Goal: Task Accomplishment & Management: Use online tool/utility

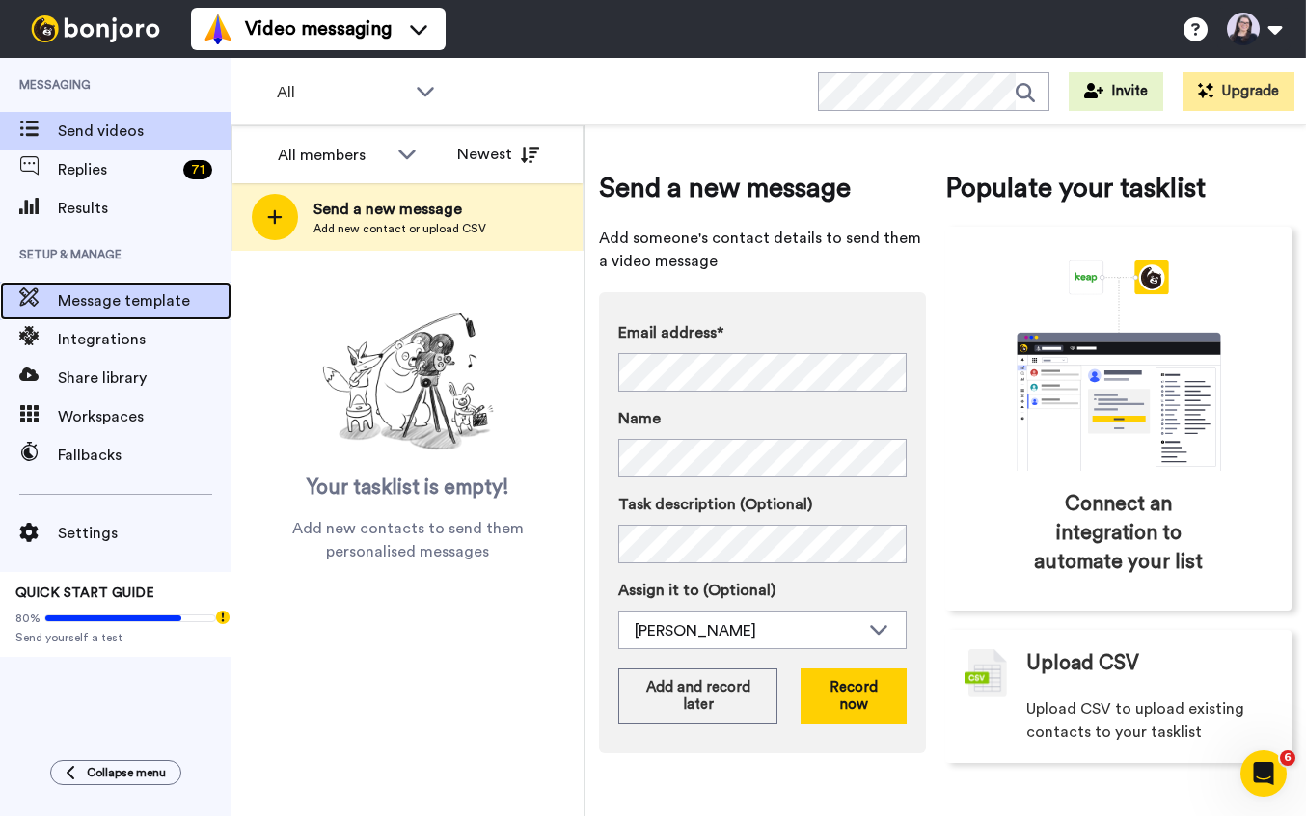
click at [112, 307] on span "Message template" at bounding box center [145, 300] width 174 height 23
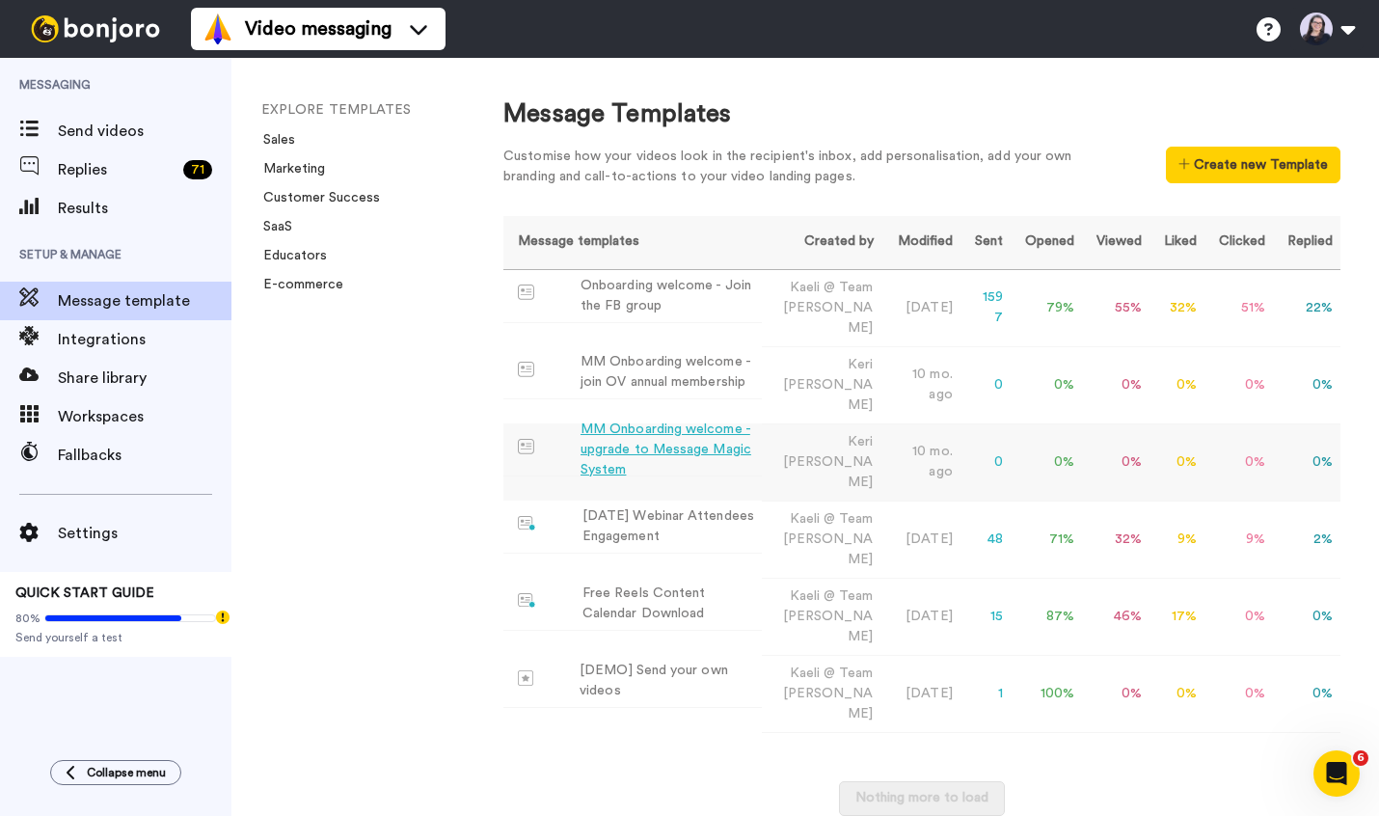
click at [621, 419] on div "MM Onboarding welcome - upgrade to Message Magic System" at bounding box center [668, 449] width 174 height 61
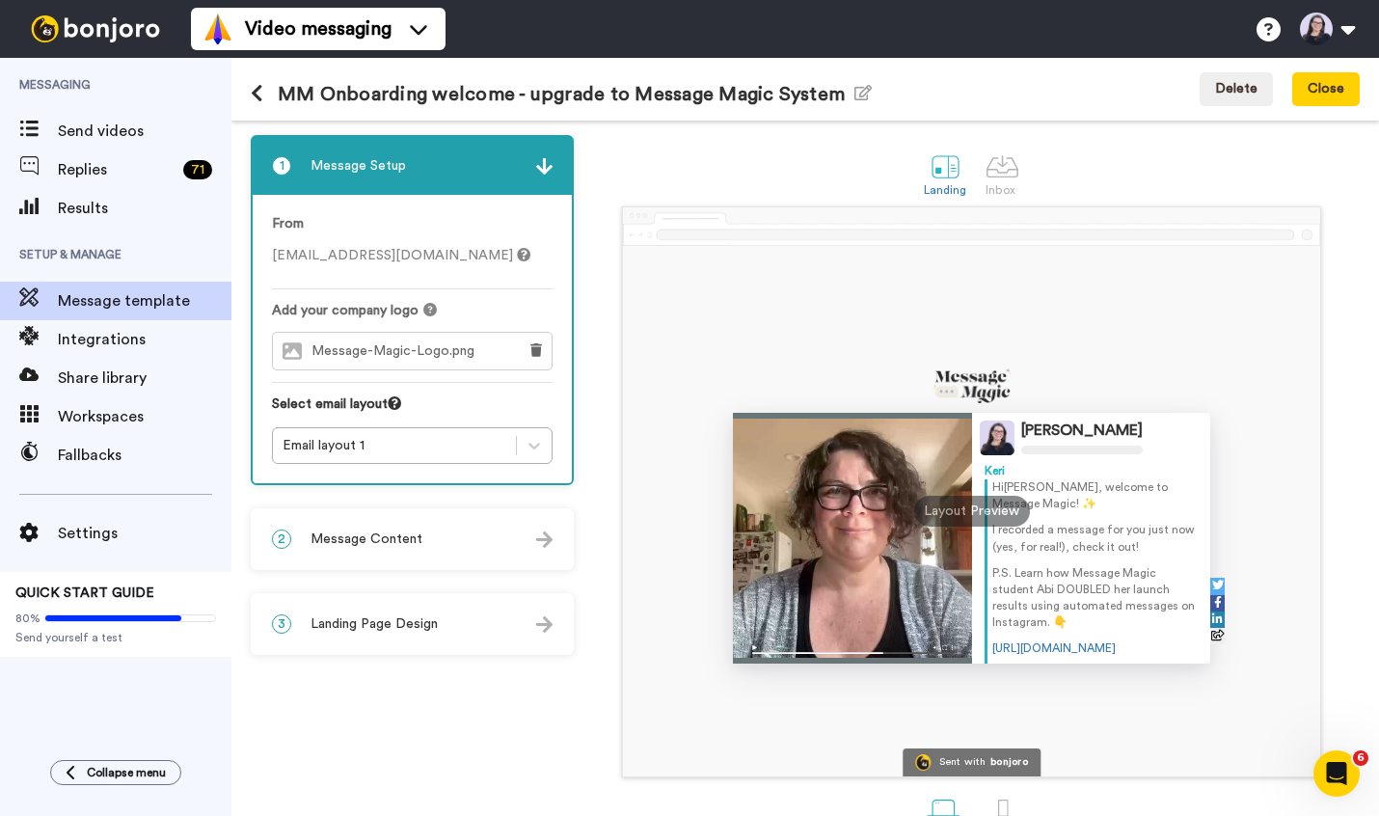
click at [368, 526] on div "2 Message Content" at bounding box center [412, 539] width 319 height 58
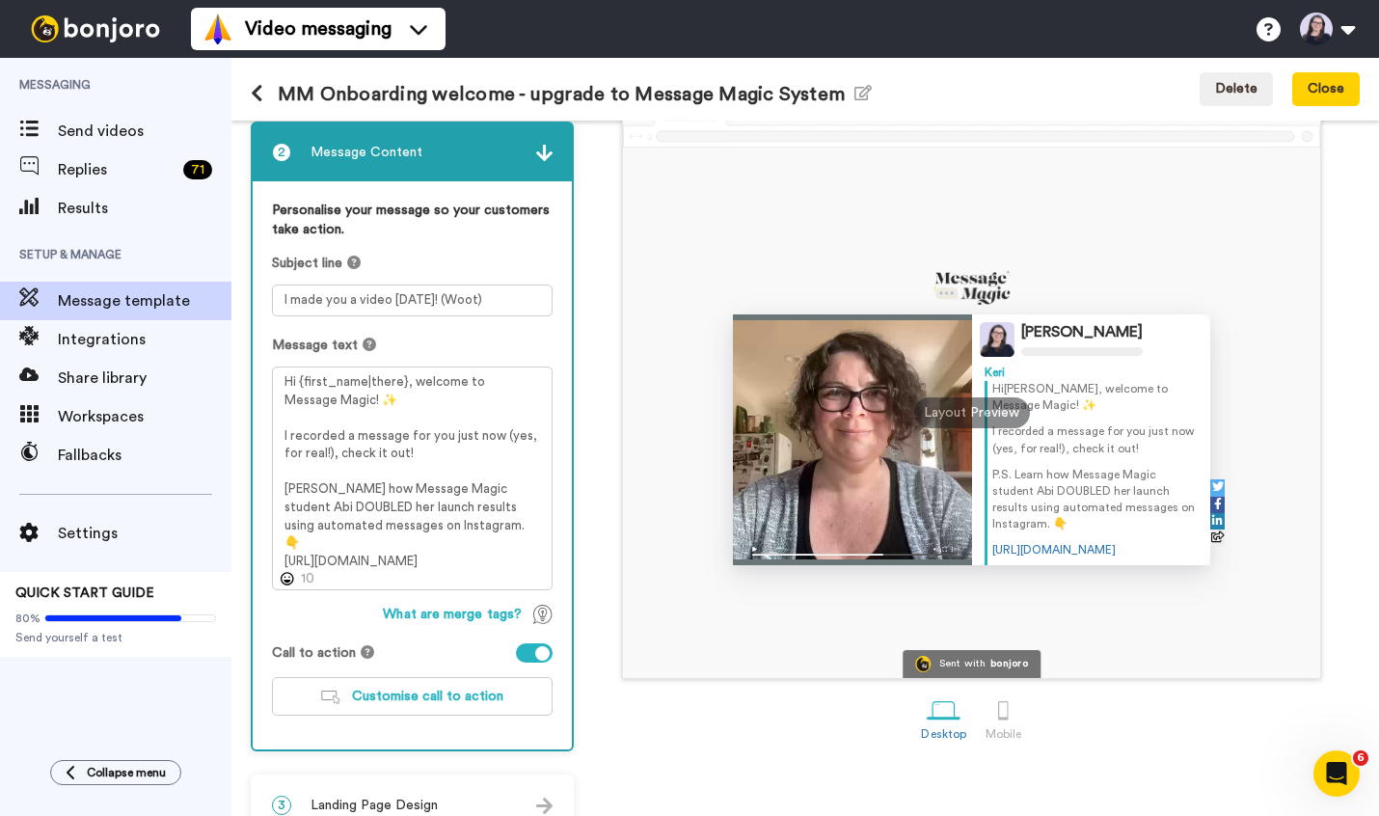
scroll to position [133, 0]
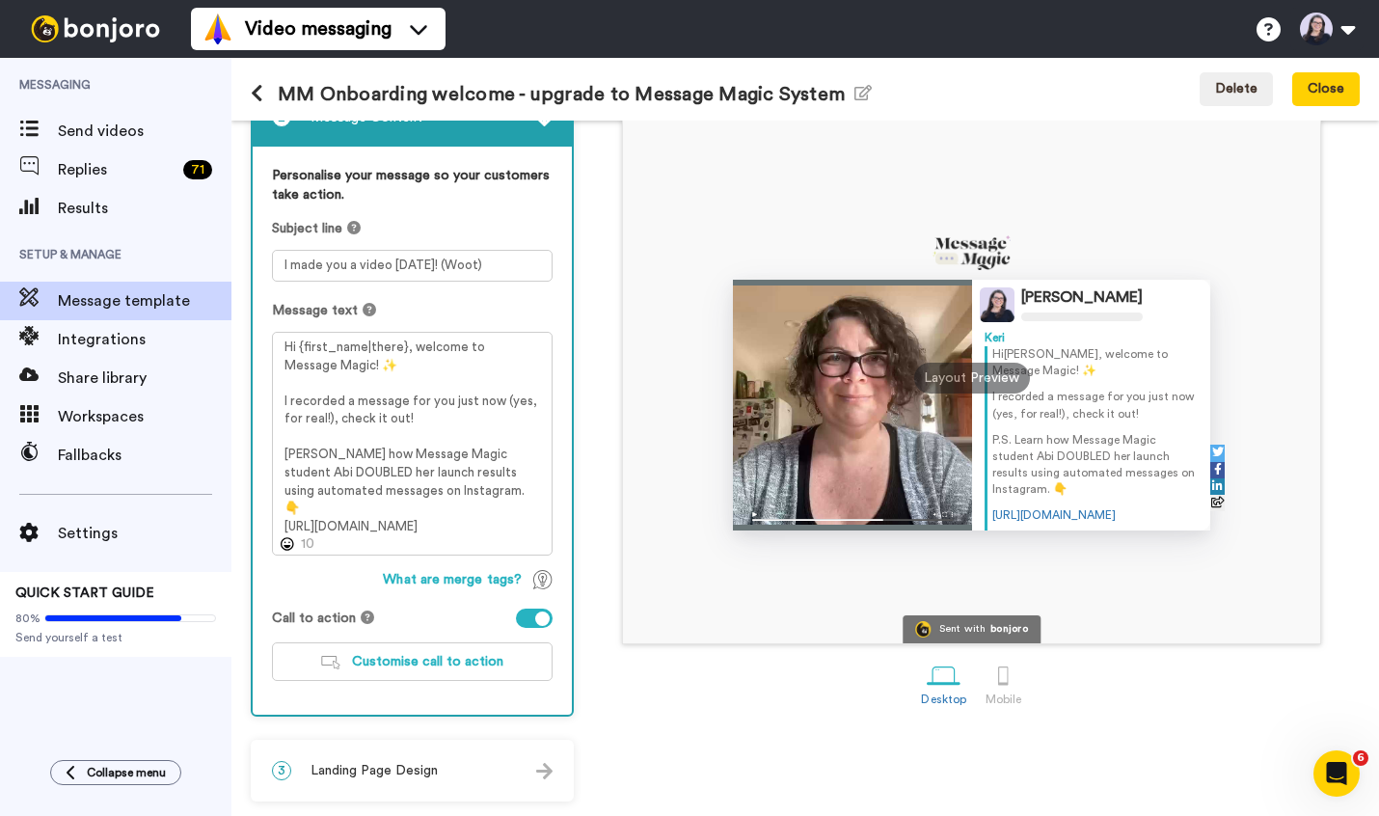
click at [257, 94] on icon at bounding box center [257, 93] width 13 height 19
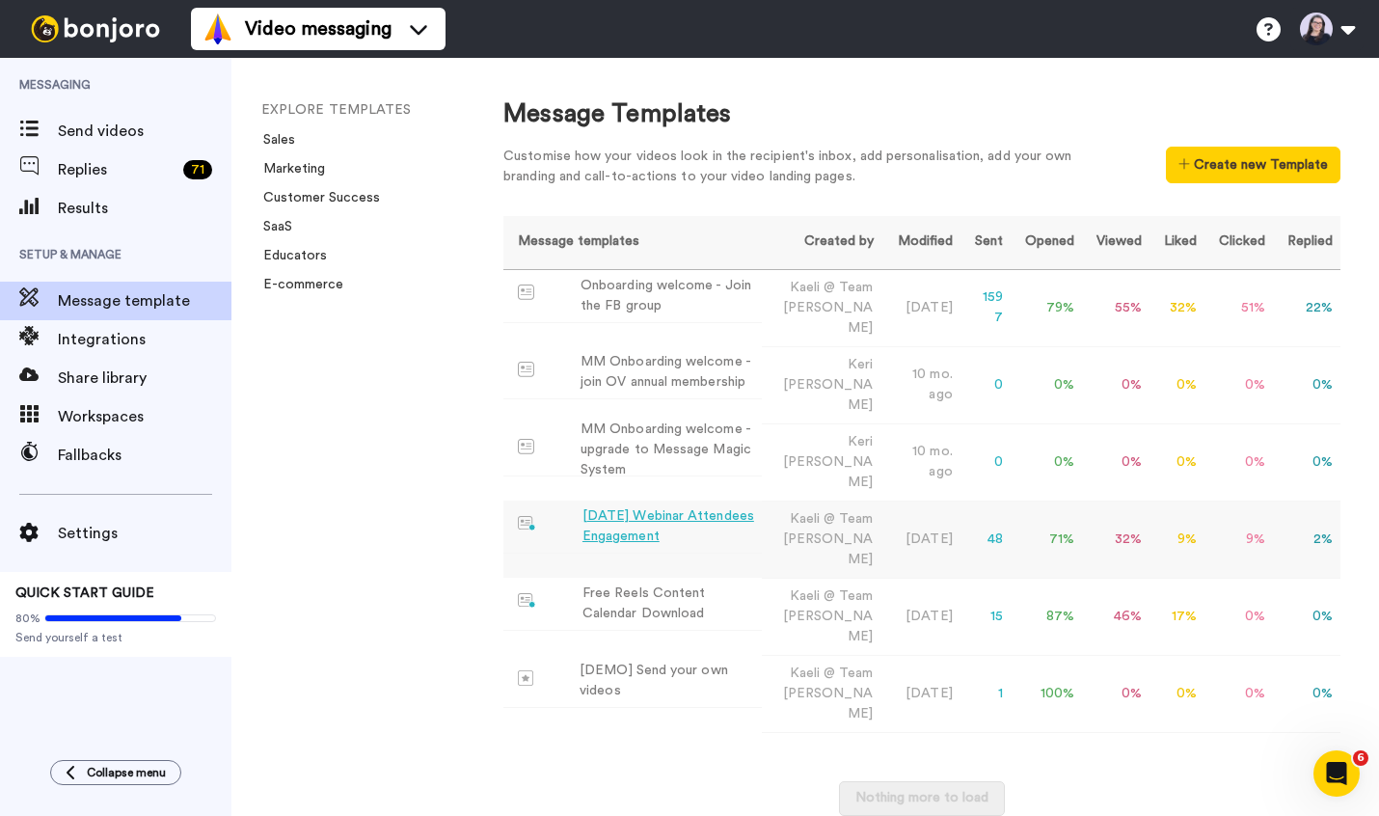
click at [651, 506] on div "June 21 Webinar Attendees Engagement" at bounding box center [668, 526] width 172 height 41
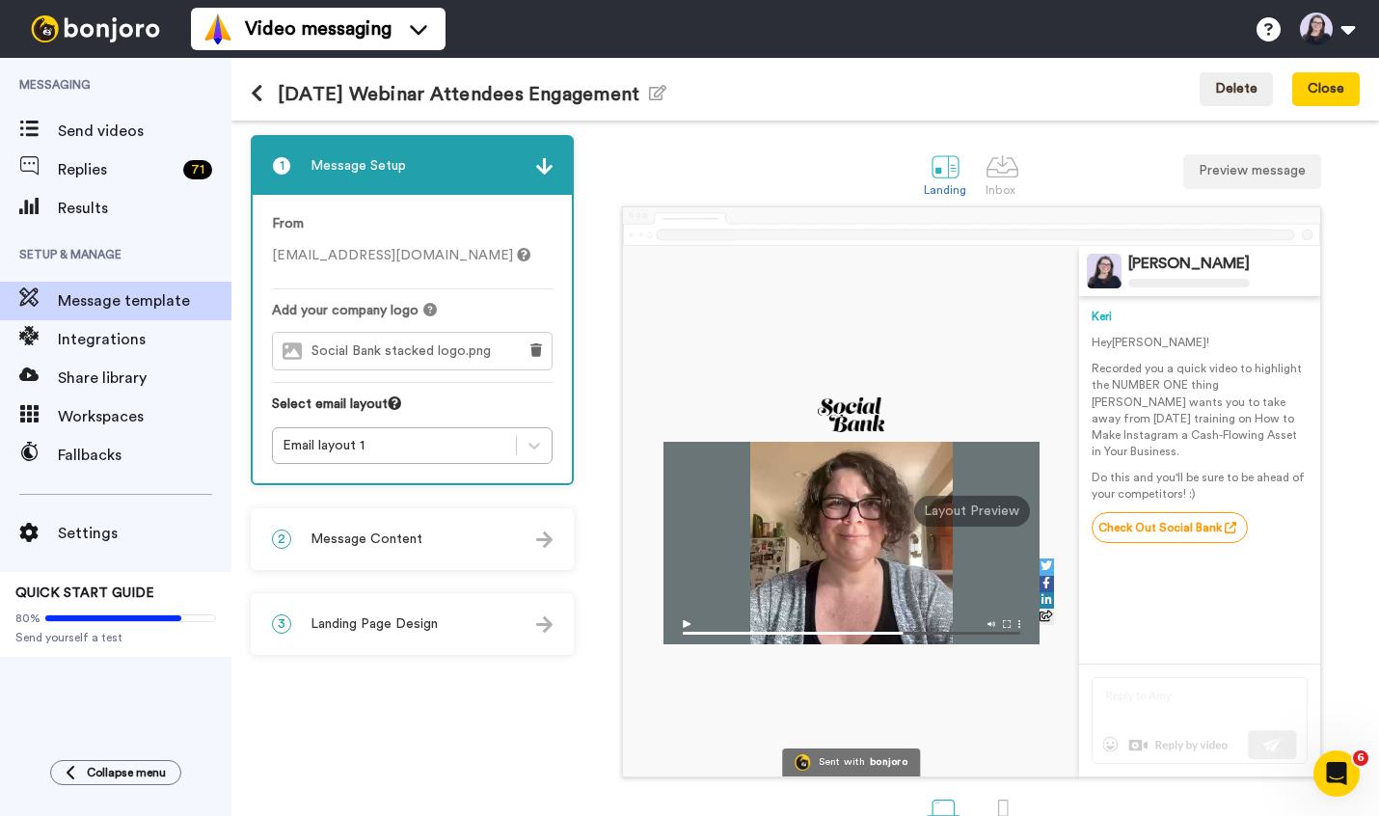
click at [355, 535] on span "Message Content" at bounding box center [367, 538] width 112 height 19
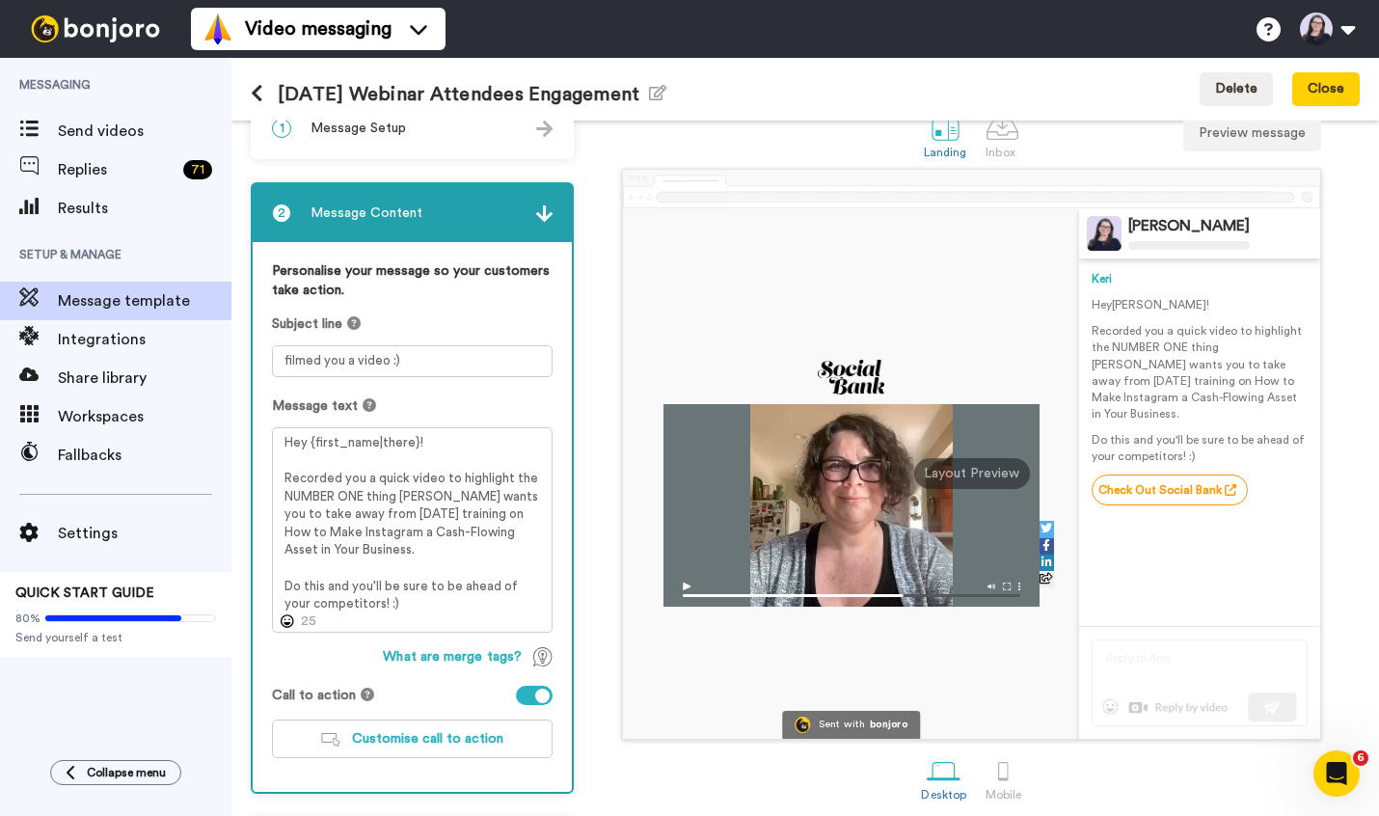
scroll to position [20, 0]
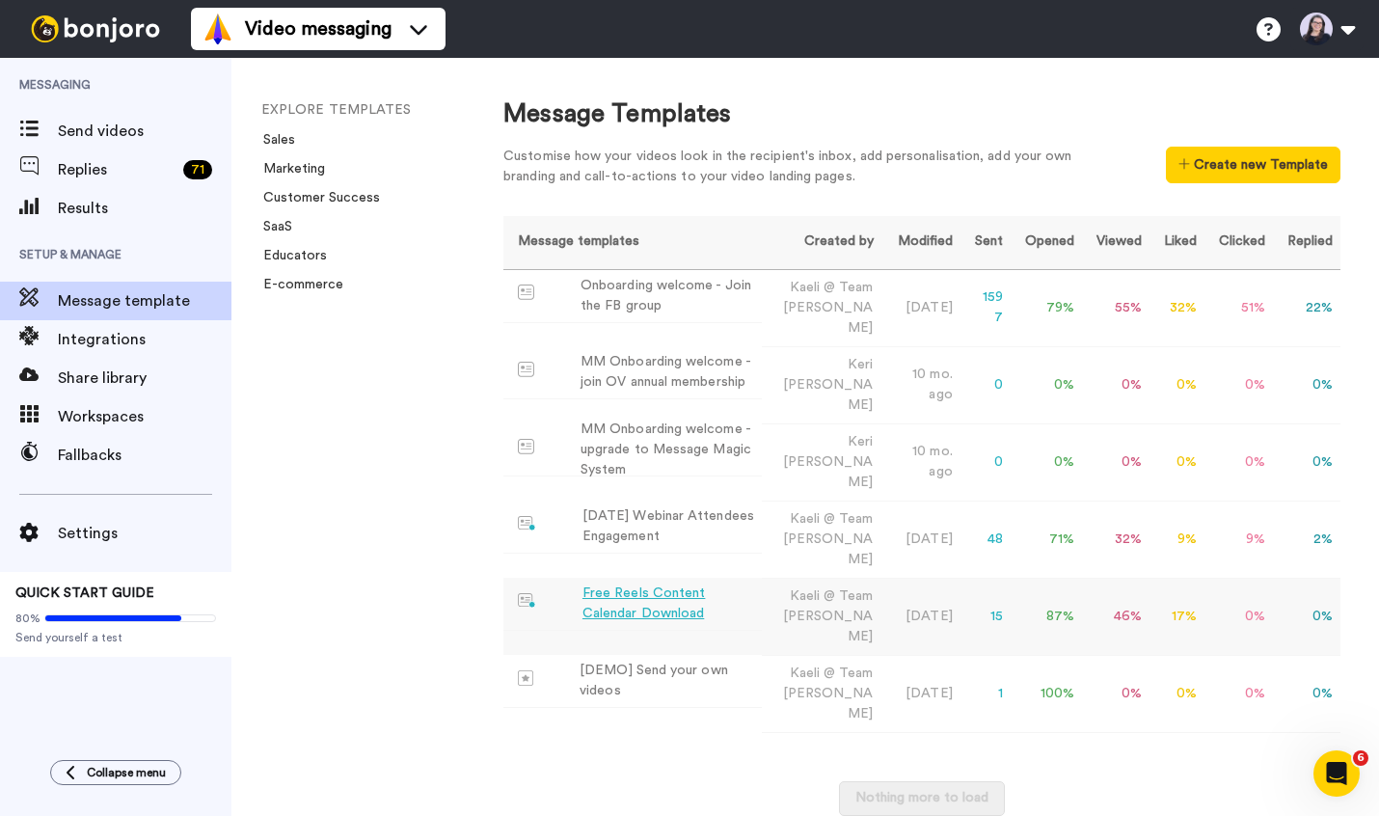
click at [624, 583] on div "Free Reels Content Calendar Download" at bounding box center [668, 603] width 172 height 41
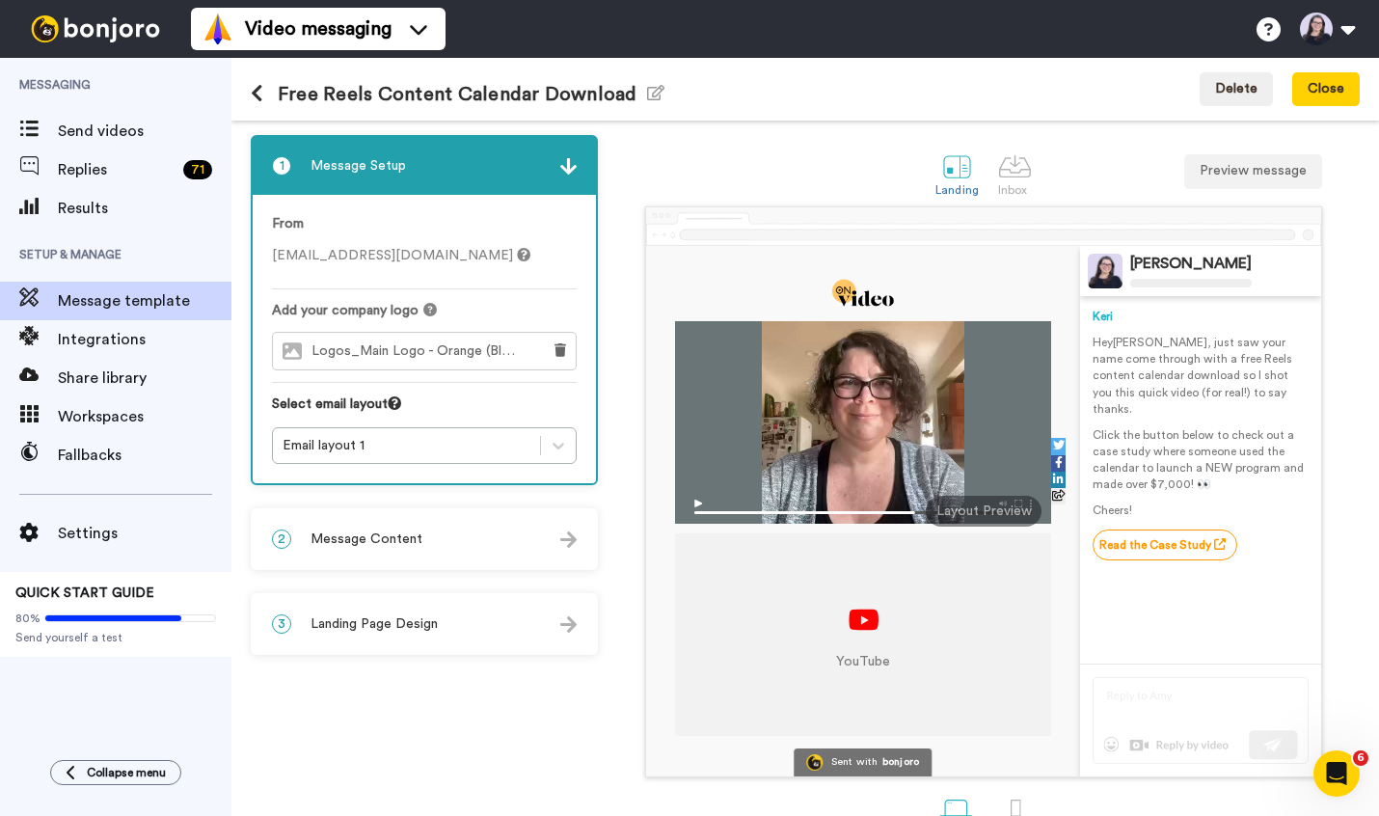
click at [421, 537] on div "2 Message Content" at bounding box center [424, 539] width 343 height 58
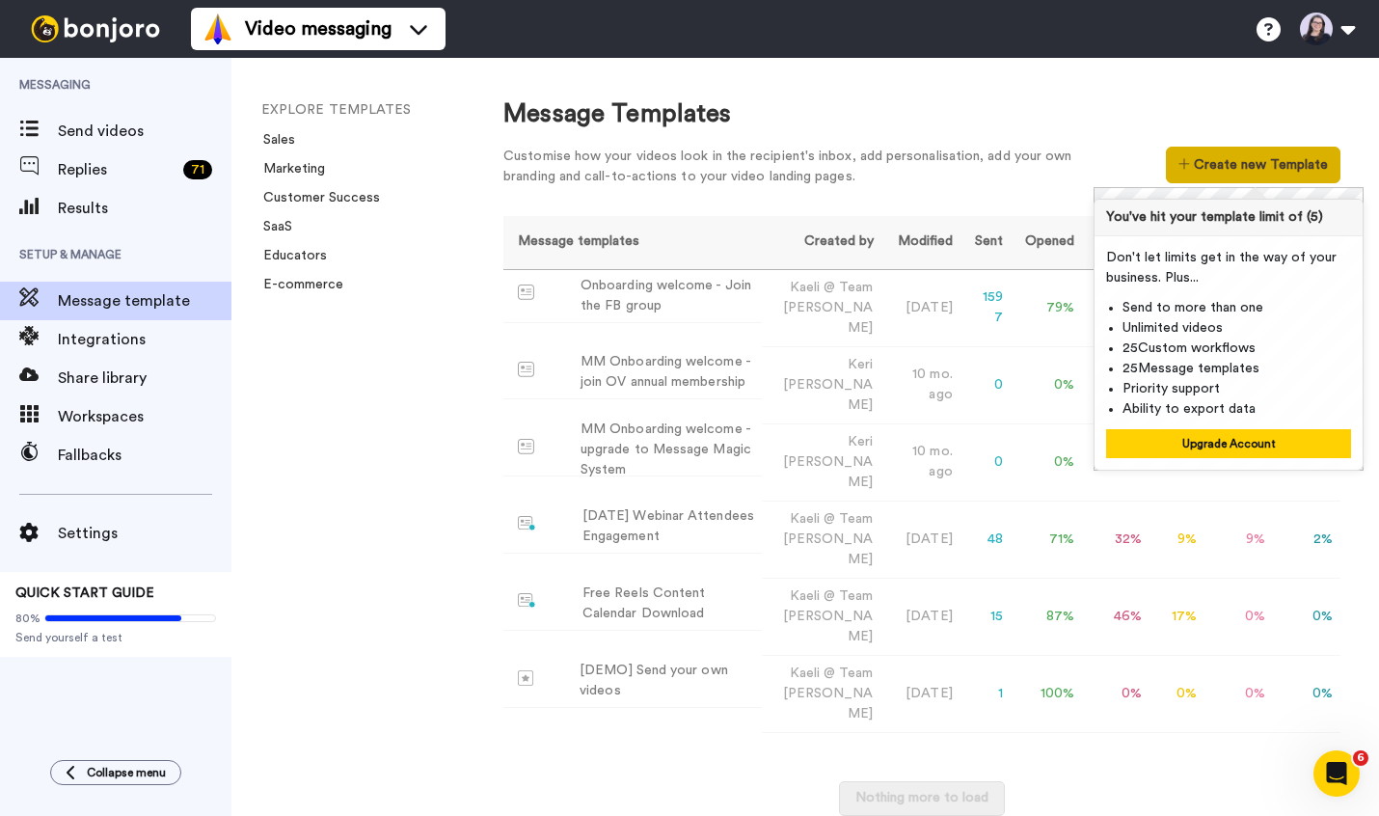
click at [1190, 171] on icon at bounding box center [1184, 164] width 12 height 14
click at [692, 733] on div "Message Templates Customise how your videos look in the recipient's inbox, add …" at bounding box center [922, 437] width 914 height 758
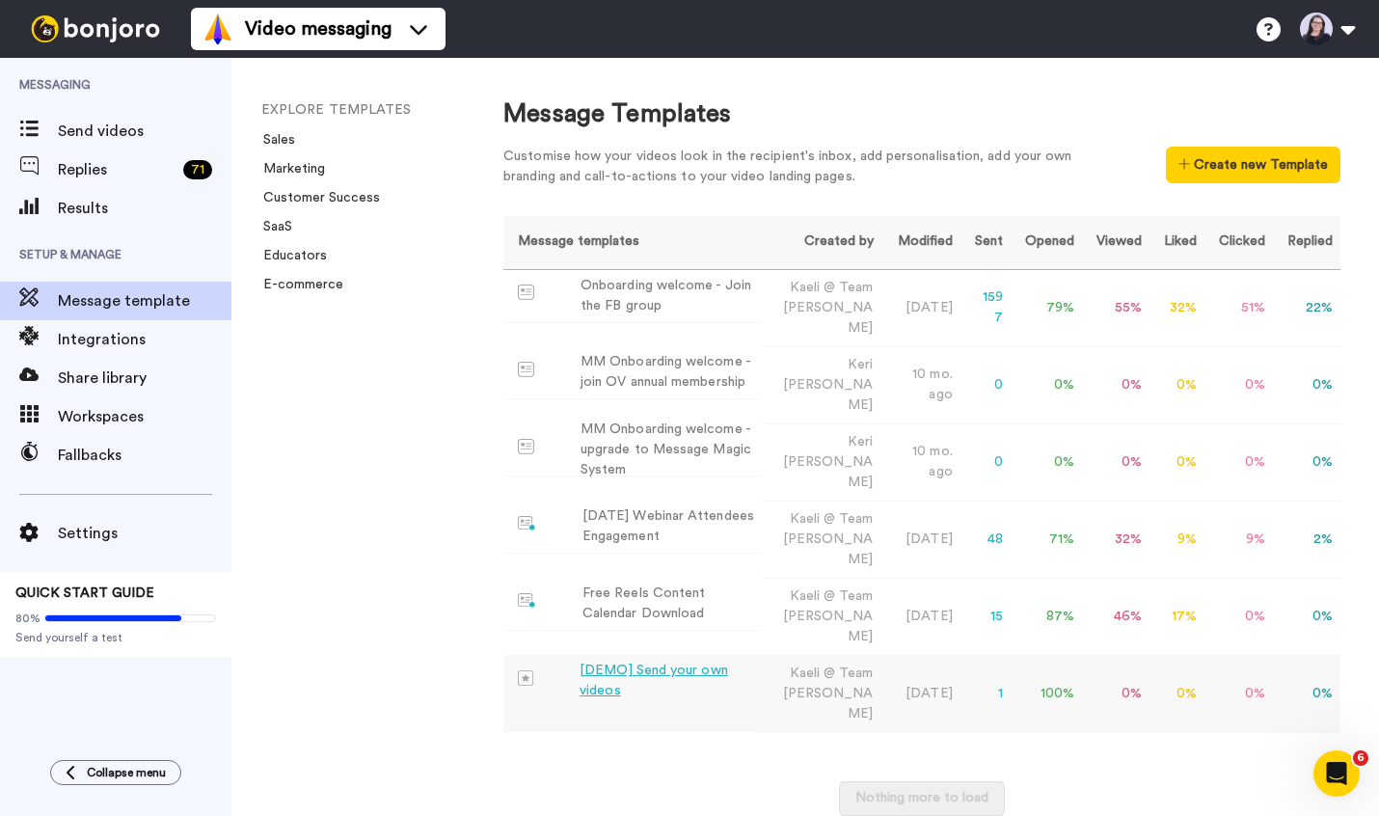
click at [676, 661] on div "[DEMO] Send your own videos" at bounding box center [667, 681] width 175 height 41
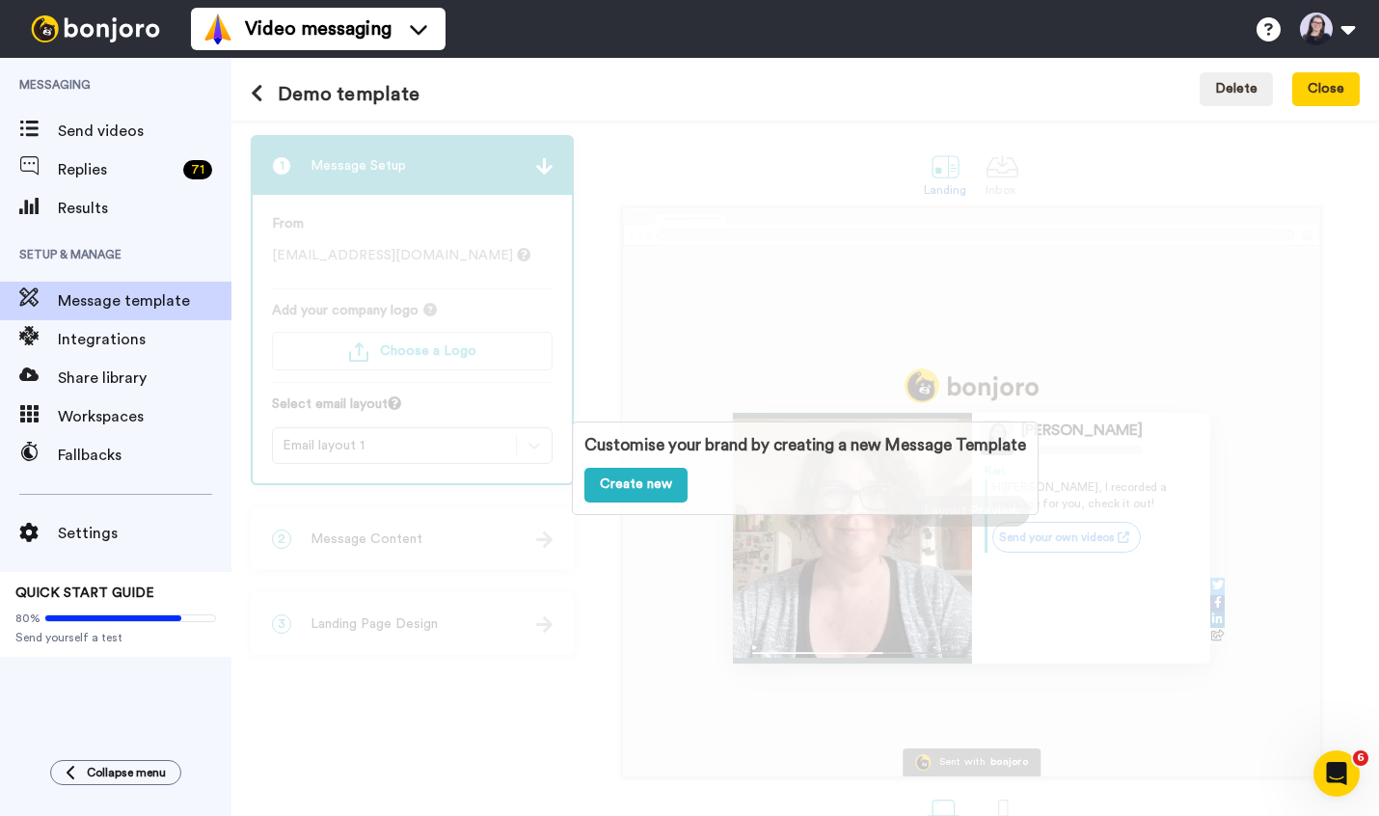
click at [617, 525] on div "Customise your brand by creating a new Message Template Create new" at bounding box center [805, 468] width 1148 height 695
click at [759, 262] on div "Customise your brand by creating a new Message Template Create new" at bounding box center [805, 468] width 1148 height 695
click at [1305, 94] on button "Close" at bounding box center [1326, 89] width 68 height 35
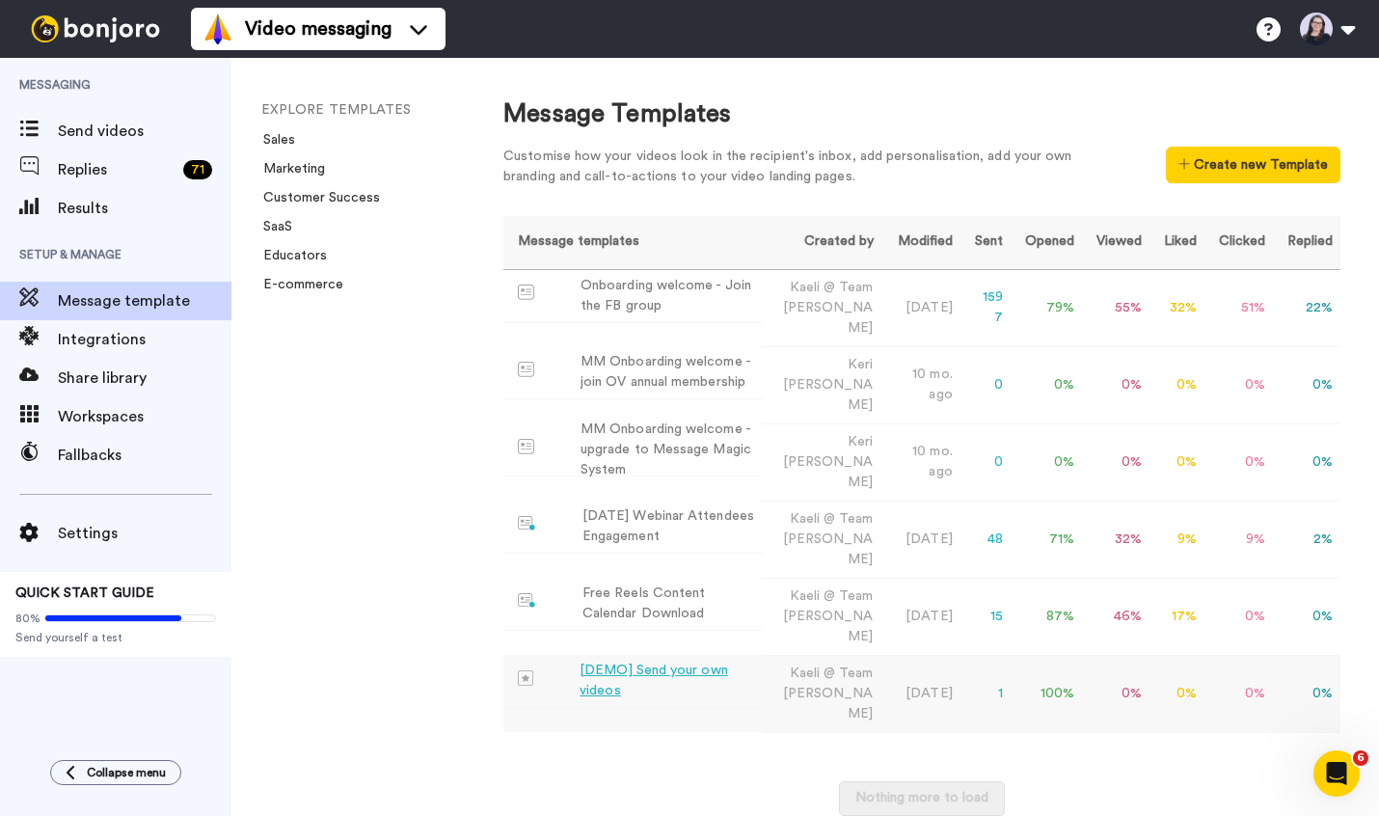
click at [630, 661] on div "[DEMO] Send your own videos" at bounding box center [667, 681] width 175 height 41
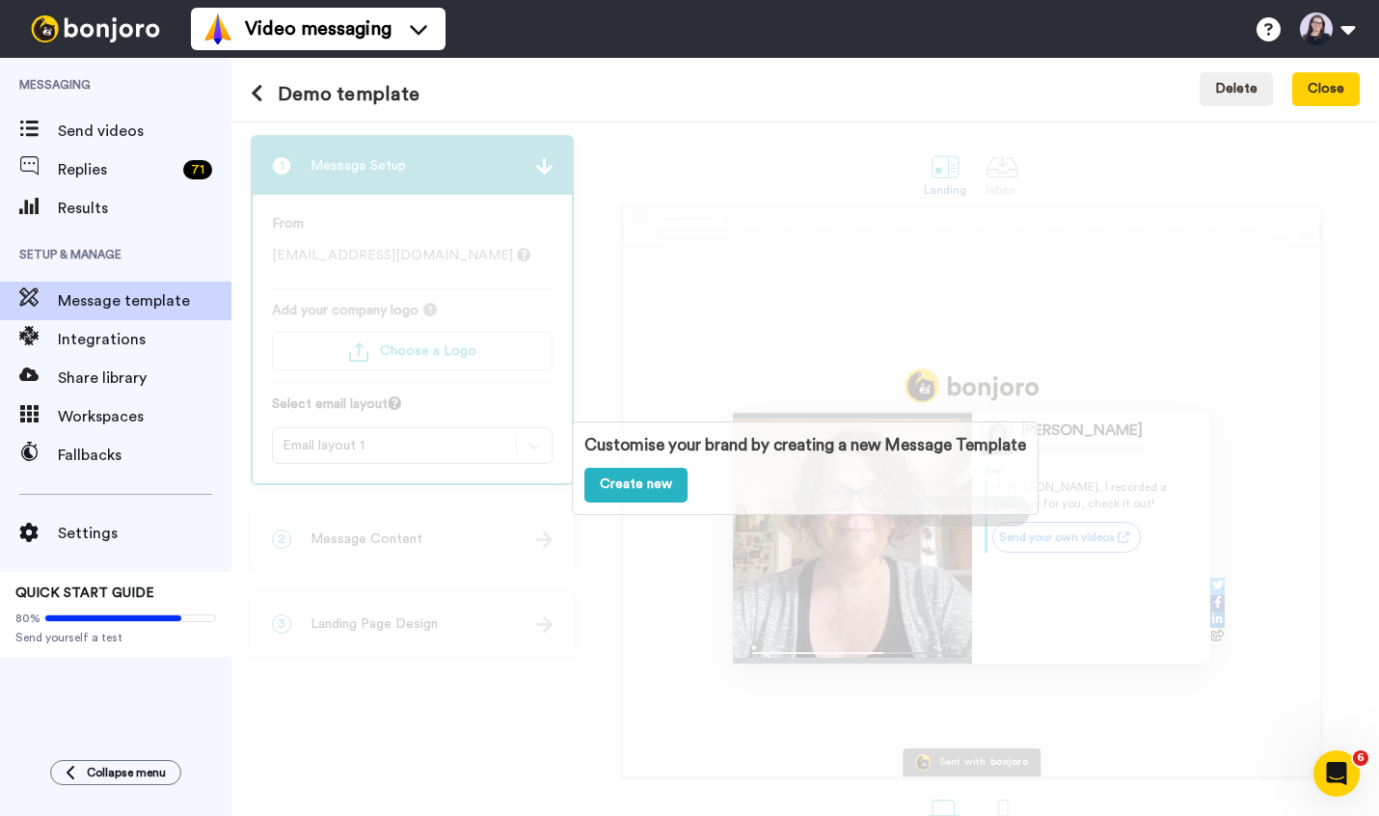
click at [787, 294] on div "Customise your brand by creating a new Message Template Create new" at bounding box center [805, 468] width 1148 height 695
click at [1305, 91] on button "Close" at bounding box center [1326, 89] width 68 height 35
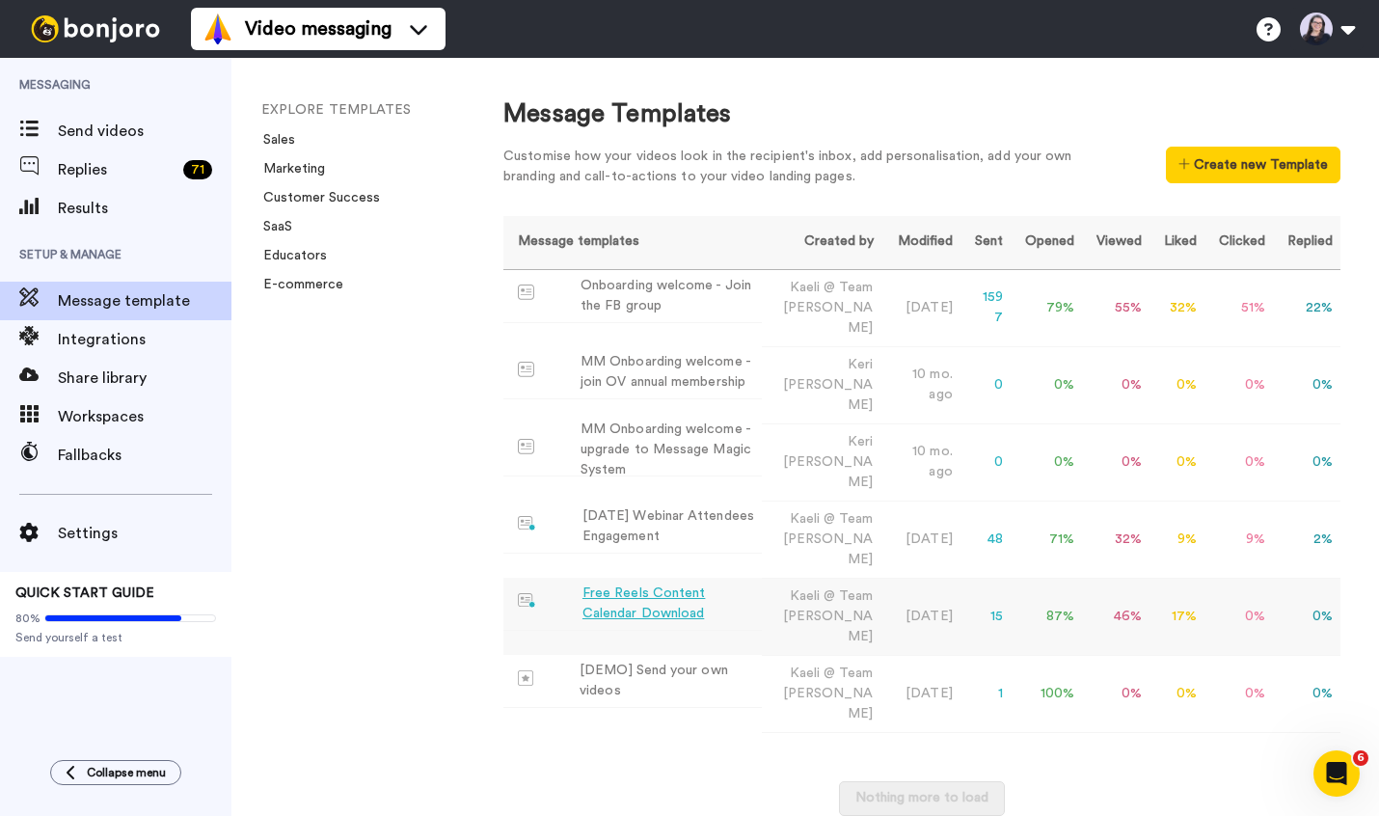
click at [685, 583] on div "Free Reels Content Calendar Download" at bounding box center [668, 603] width 172 height 41
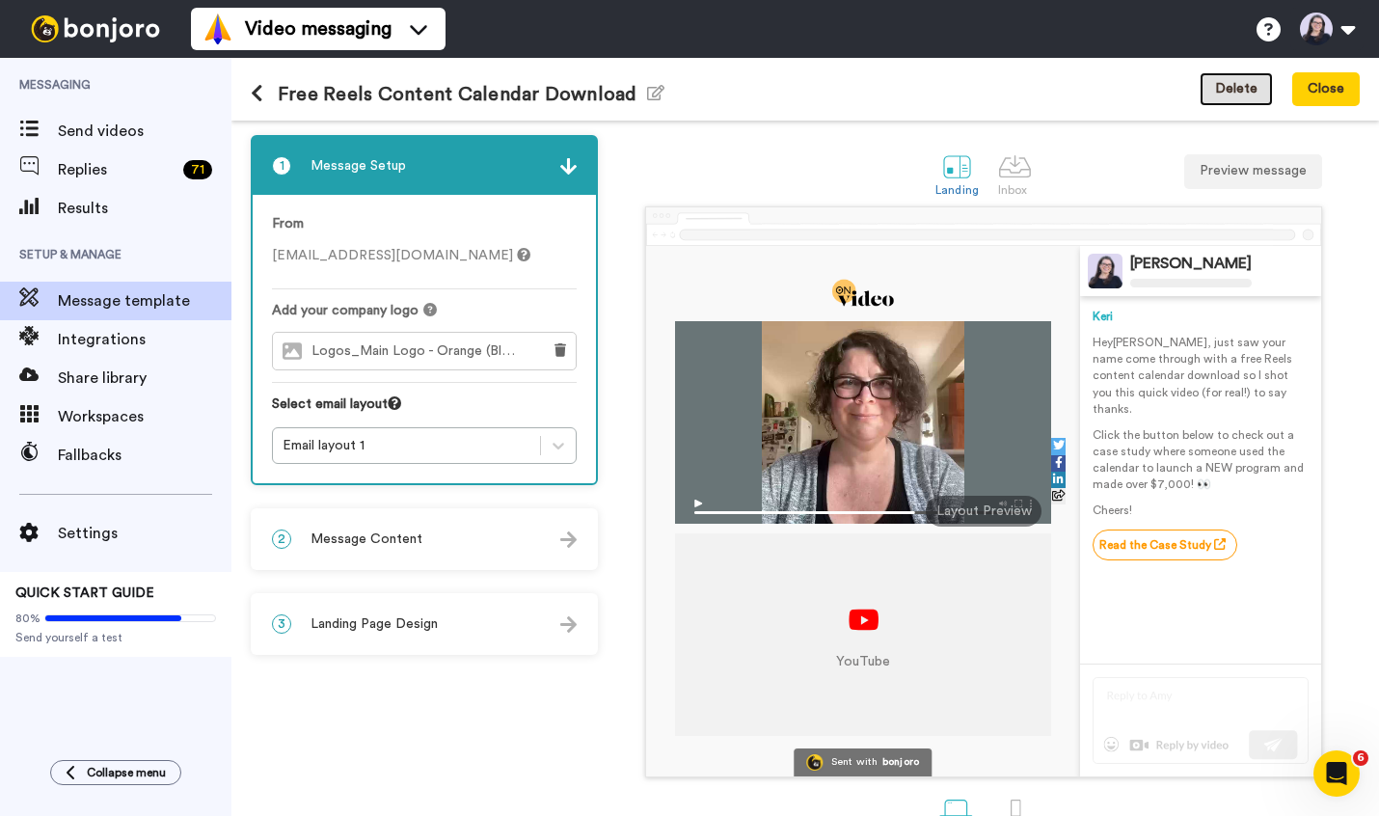
click at [1245, 90] on button "Delete" at bounding box center [1236, 89] width 73 height 35
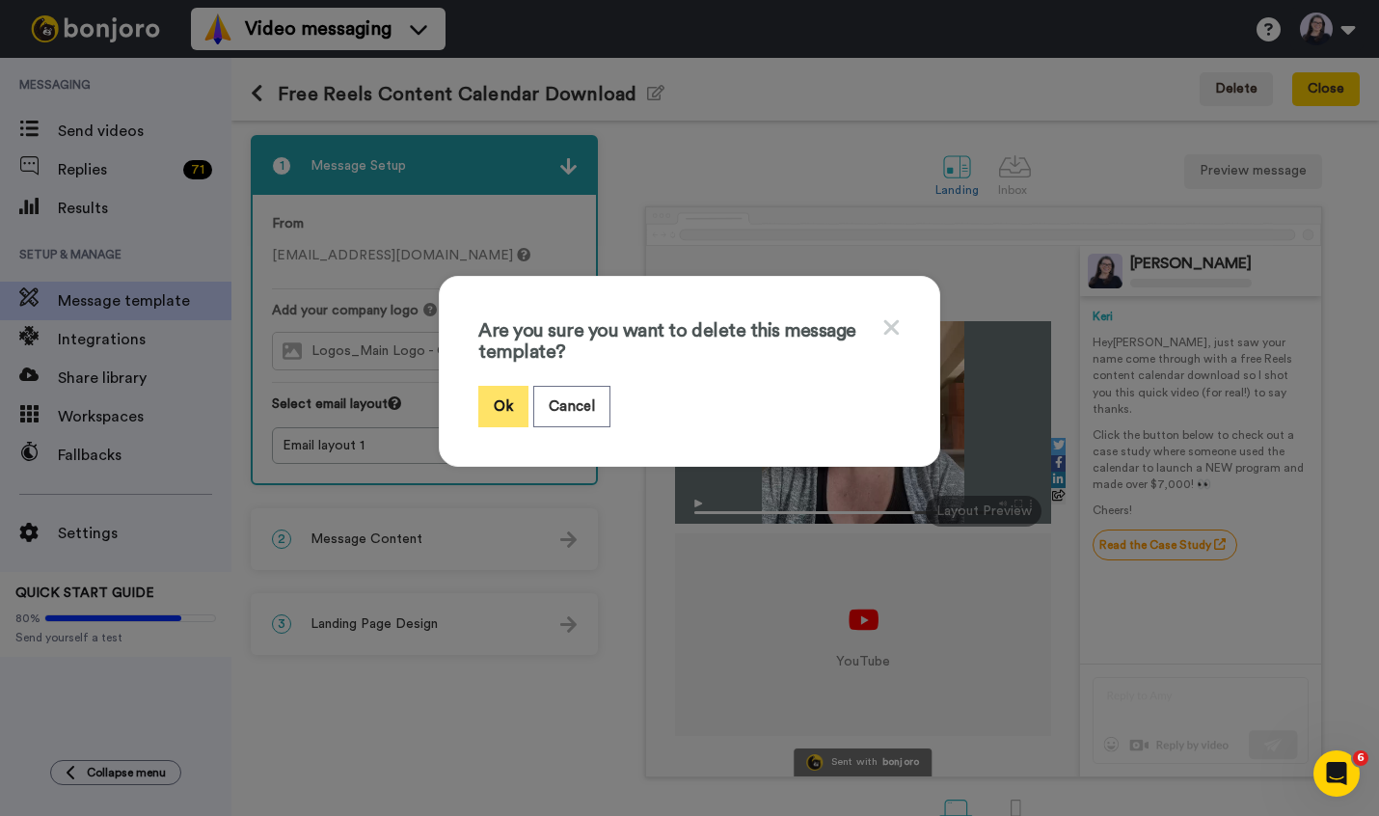
click at [500, 408] on button "Ok" at bounding box center [503, 406] width 50 height 41
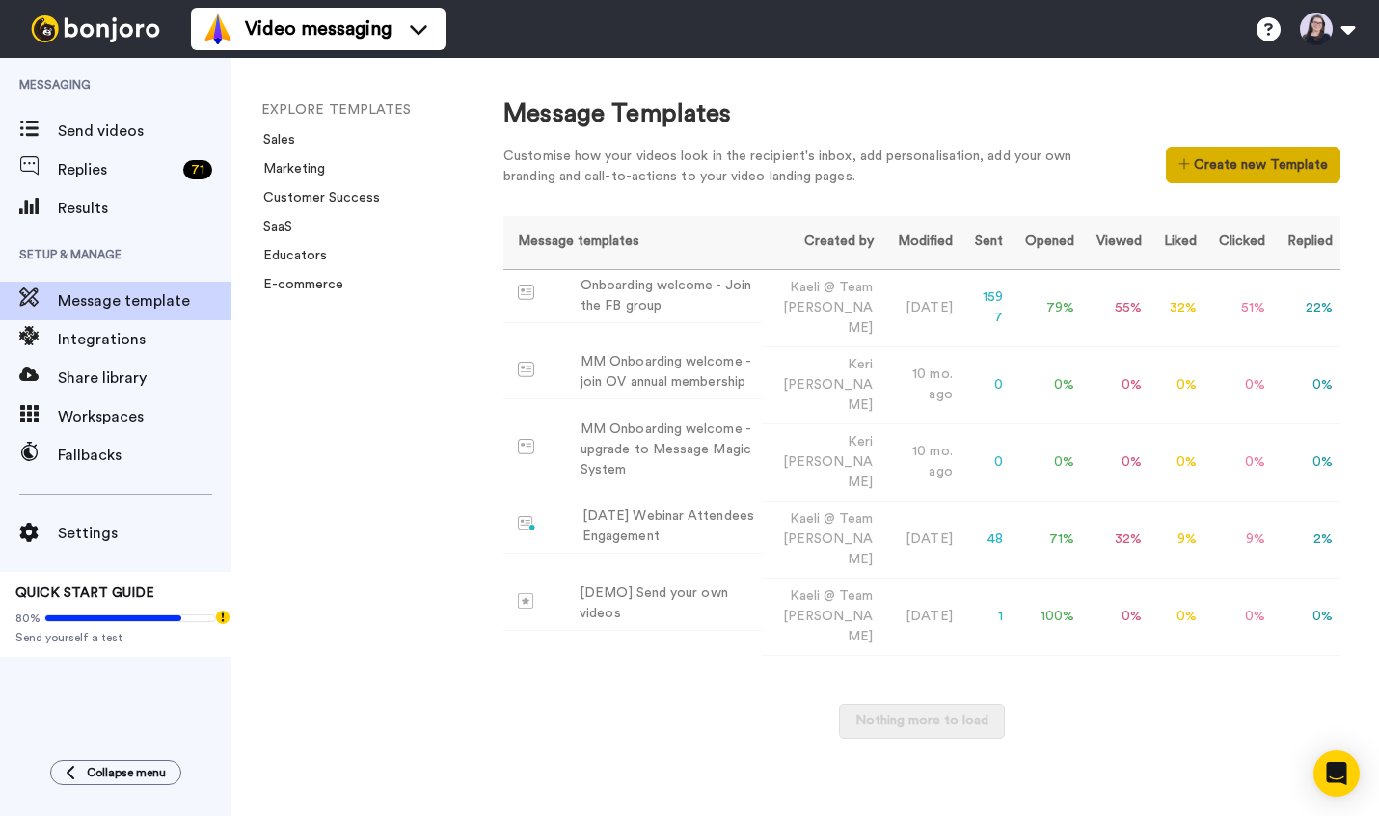
click at [1229, 168] on button "Create new Template" at bounding box center [1253, 165] width 175 height 37
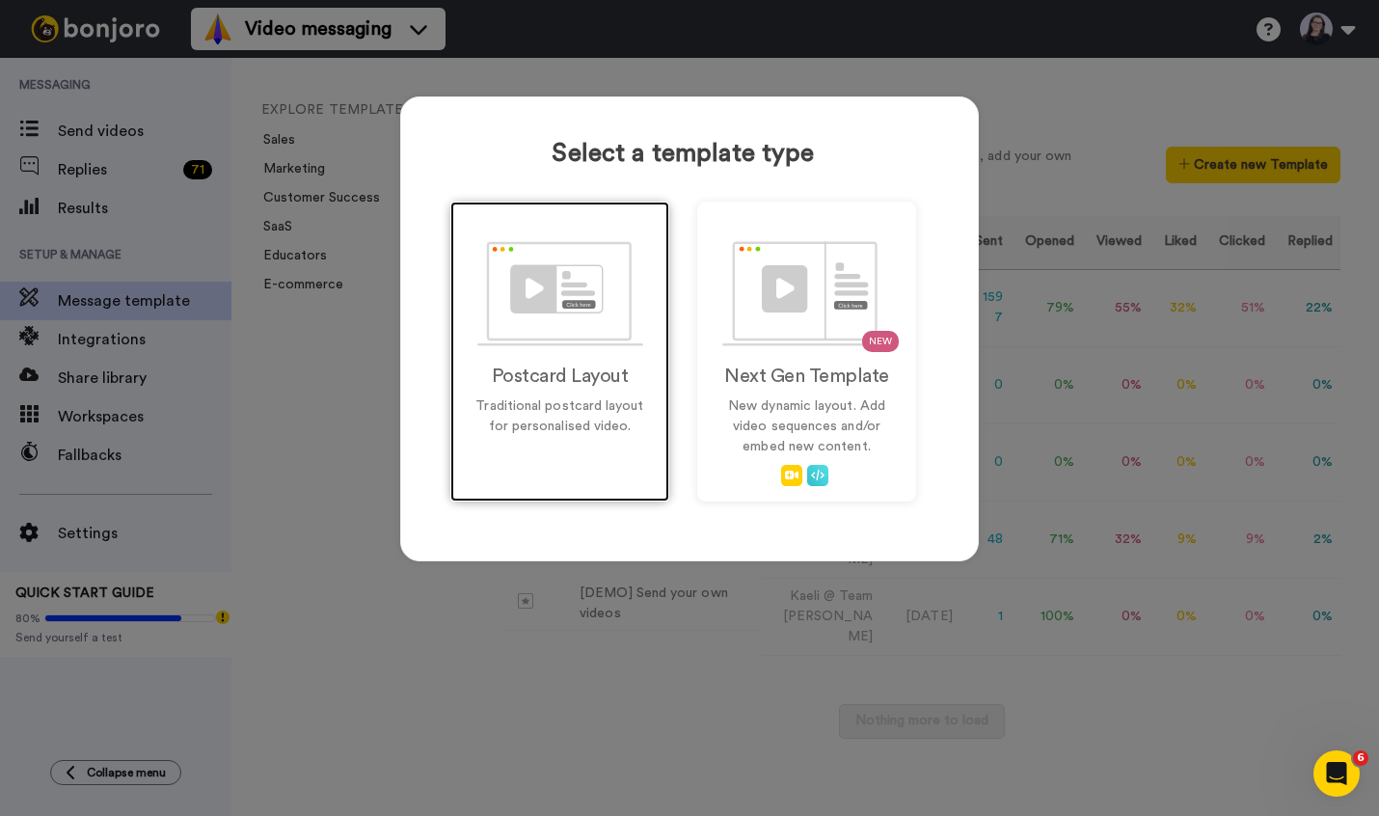
click at [555, 386] on h2 "Postcard Layout" at bounding box center [560, 375] width 178 height 21
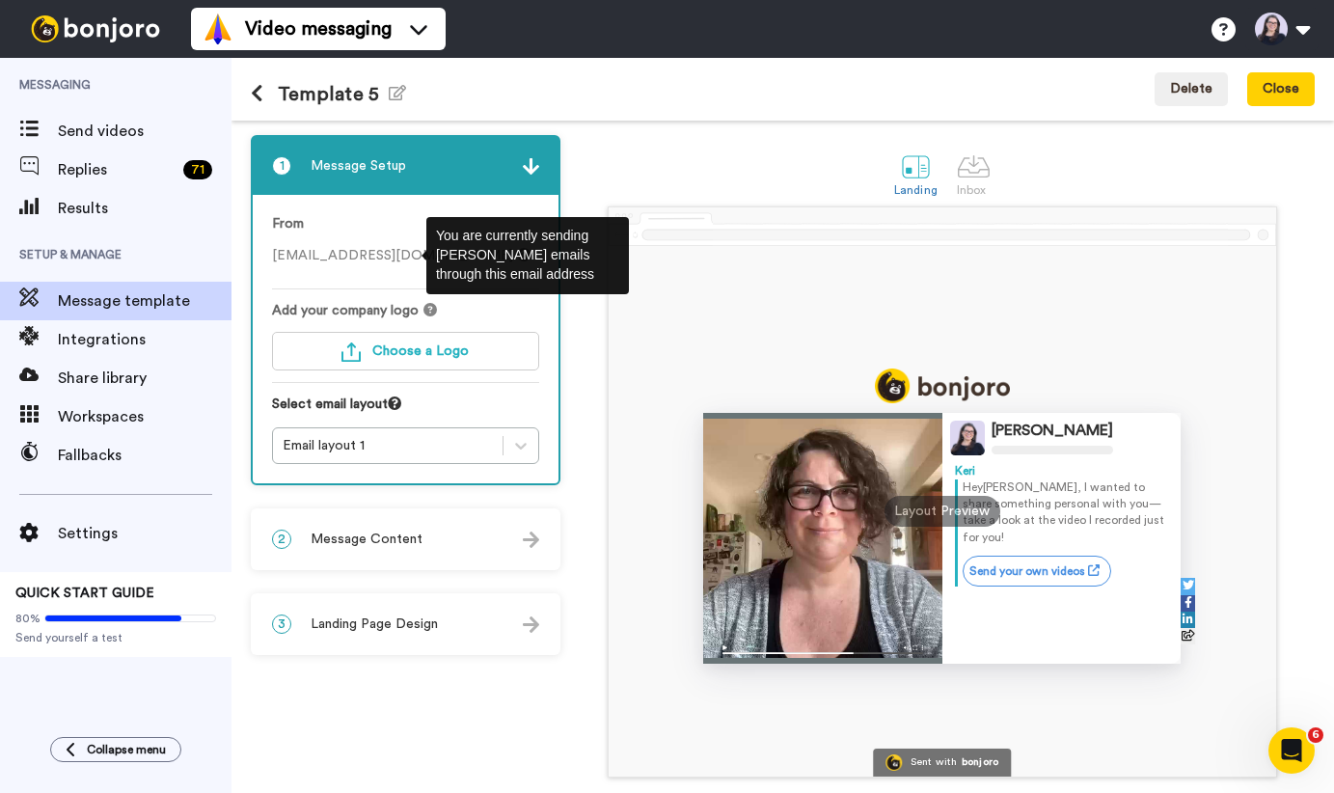
click at [517, 254] on icon at bounding box center [524, 255] width 14 height 14
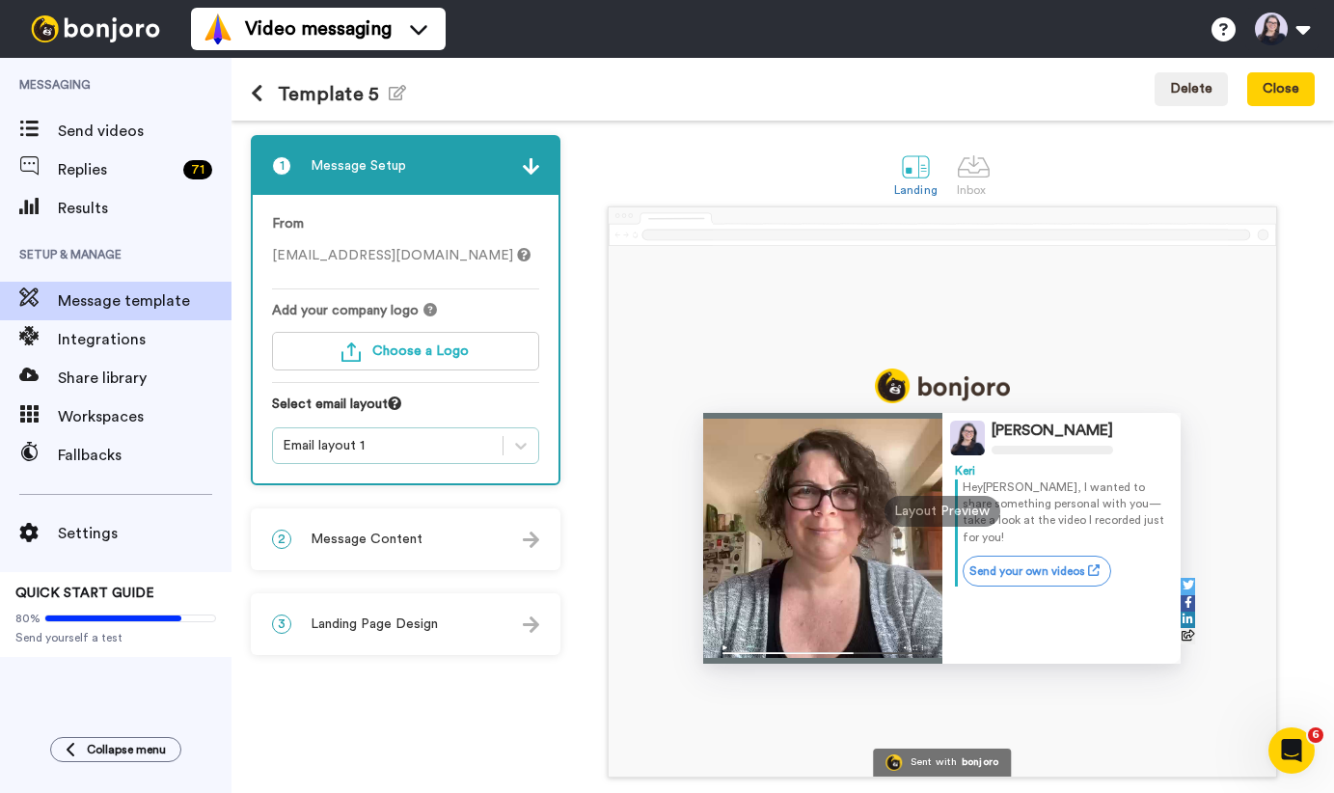
click at [339, 448] on div "Email layout 1" at bounding box center [388, 445] width 210 height 19
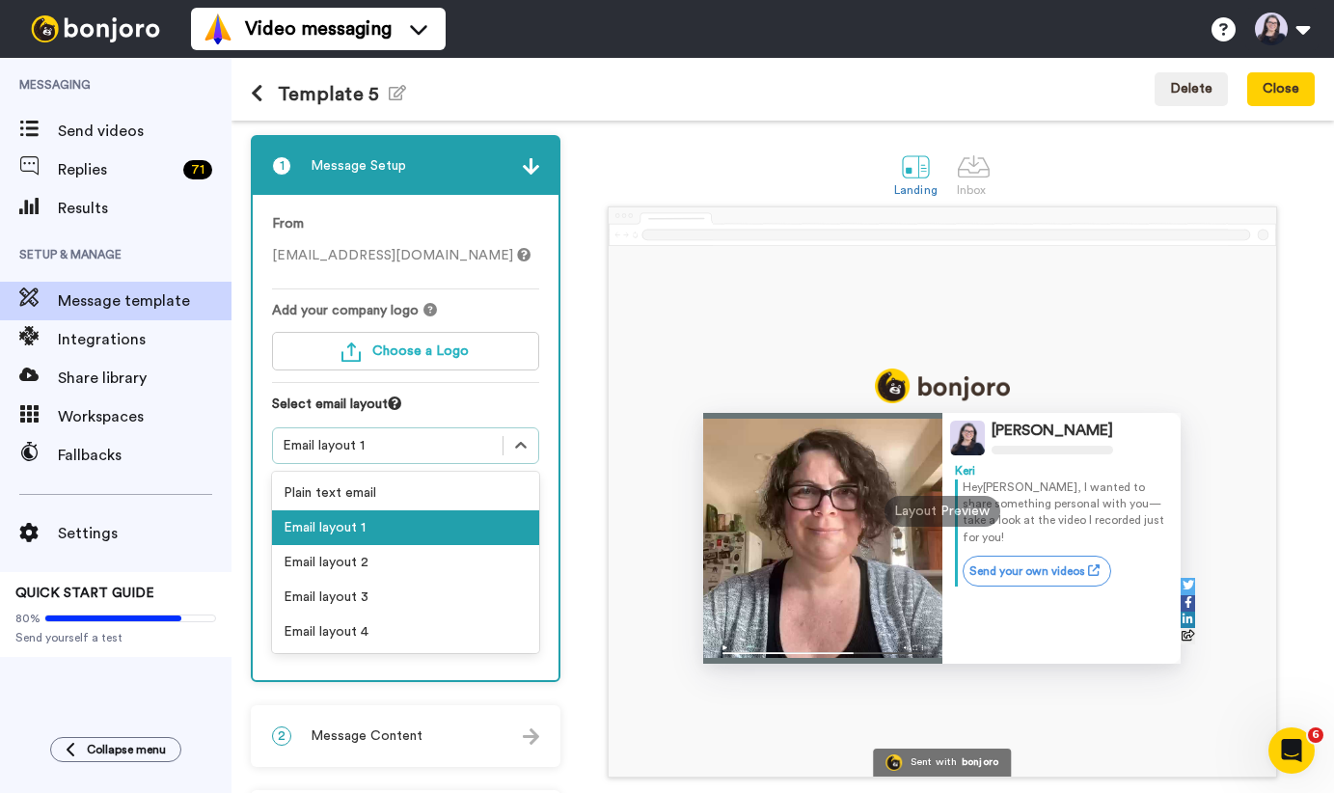
click at [339, 448] on div "Email layout 1" at bounding box center [388, 445] width 210 height 19
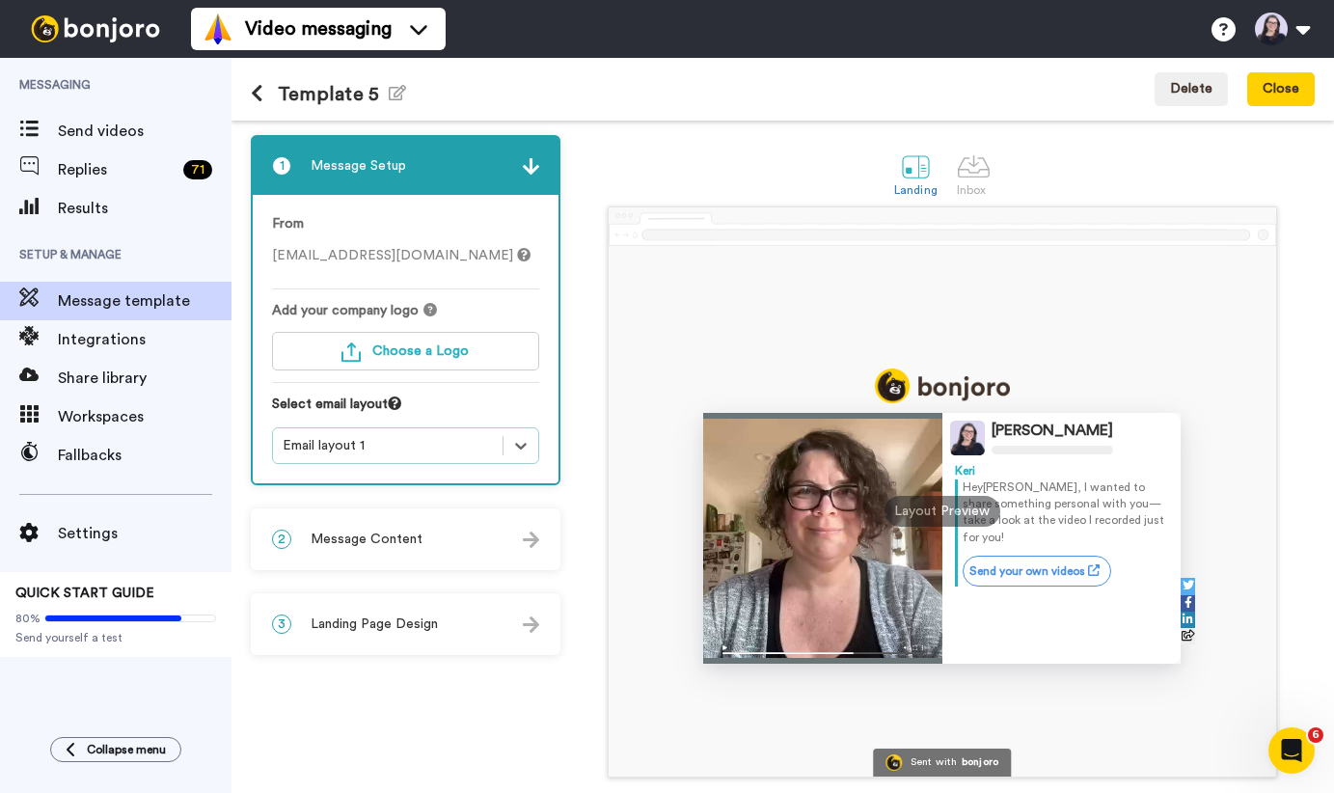
click at [337, 526] on div "2 Message Content" at bounding box center [406, 539] width 306 height 58
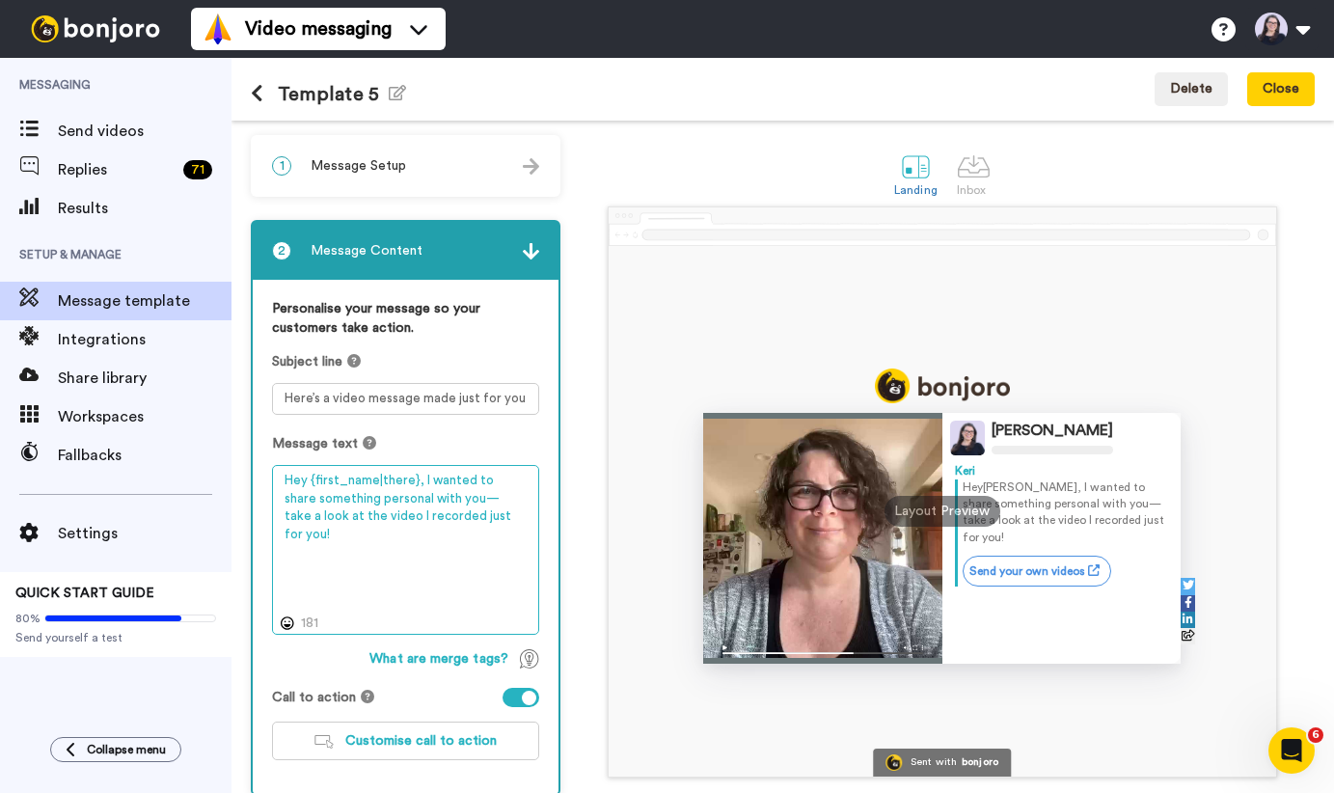
click at [419, 483] on textarea "Hey {first_name|there}, I wanted to share something personal with you—take a lo…" at bounding box center [405, 550] width 267 height 170
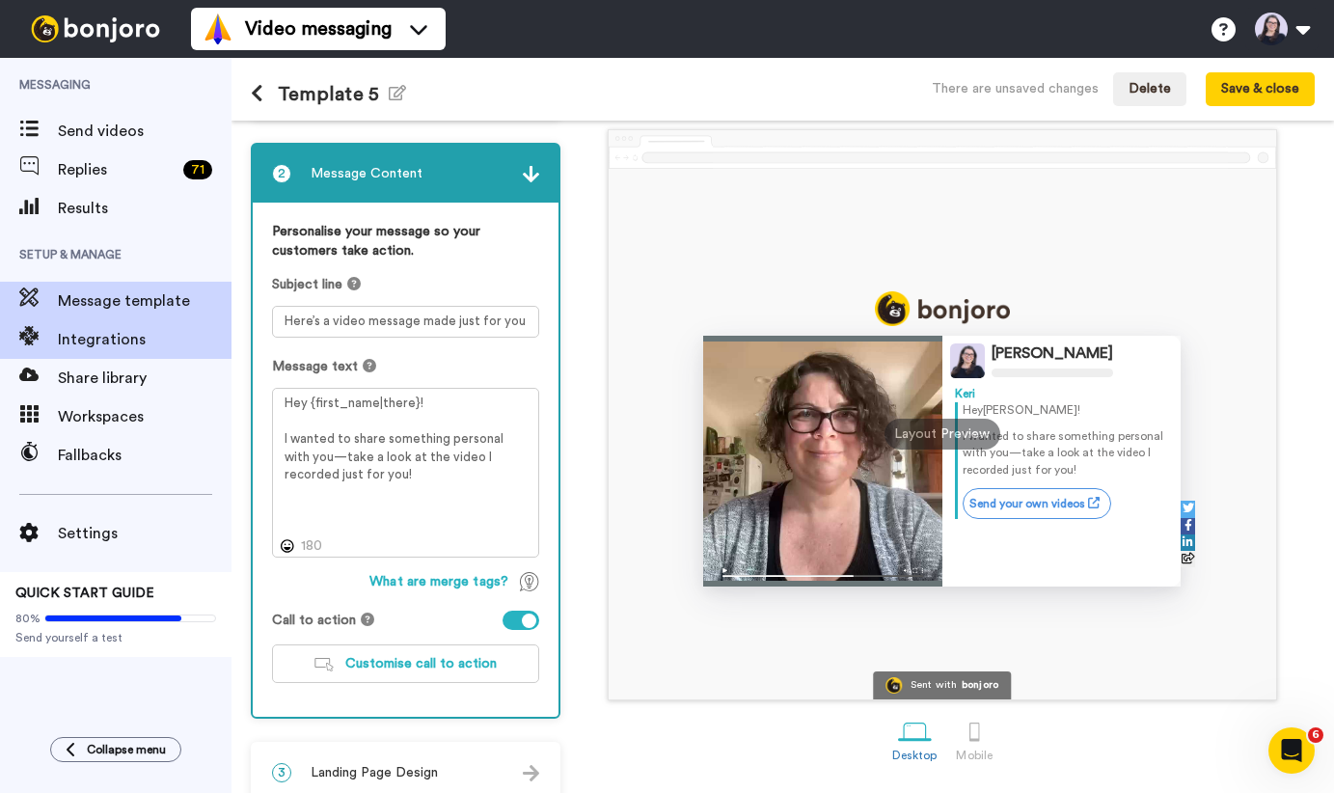
scroll to position [102, 0]
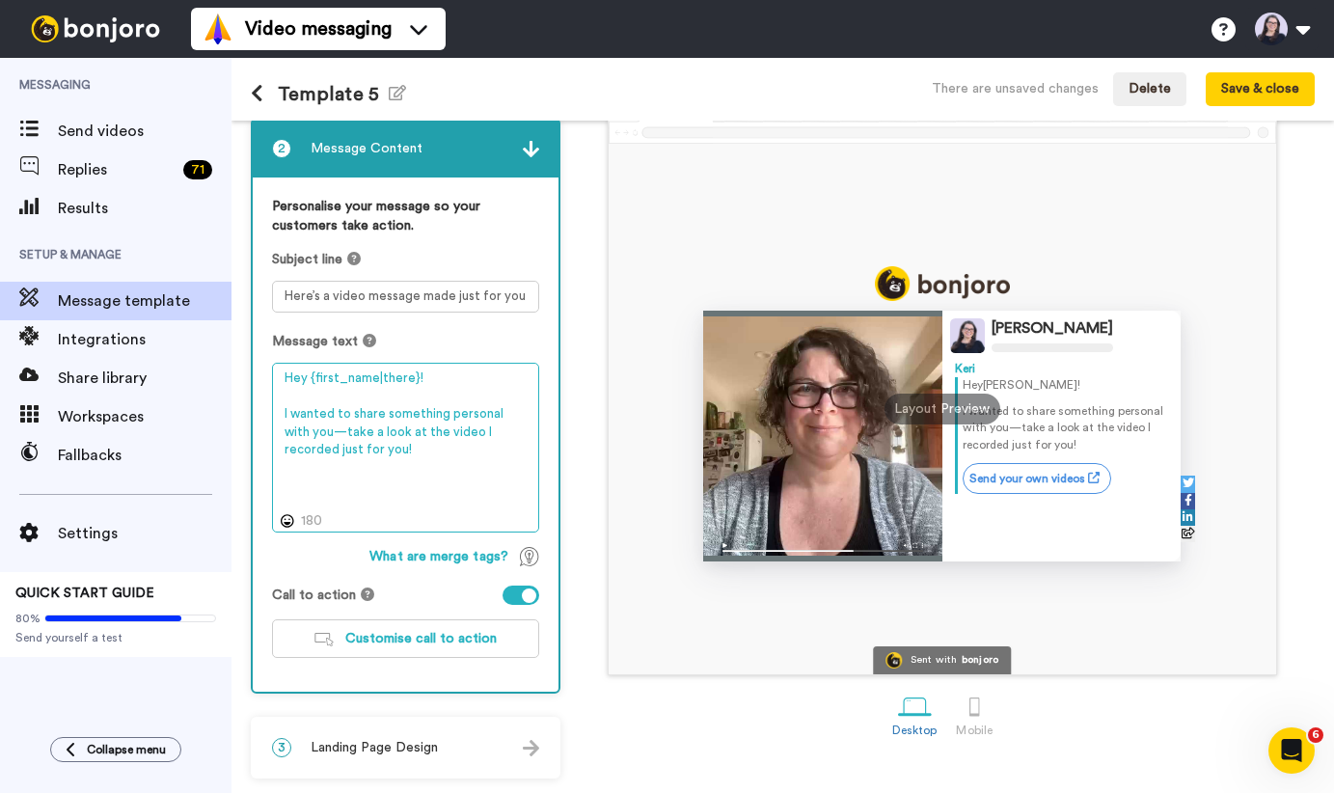
click at [358, 450] on textarea "Hey {first_name|there}! I wanted to share something personal with you—take a lo…" at bounding box center [405, 448] width 267 height 170
drag, startPoint x: 365, startPoint y: 450, endPoint x: 275, endPoint y: 420, distance: 95.4
click at [275, 420] on textarea "Hey {first_name|there}! I wanted to share something personal with you—take a lo…" at bounding box center [405, 448] width 267 height 170
paste textarea "make sure you saw this before cart closes on Thursday. Let me know if you have …"
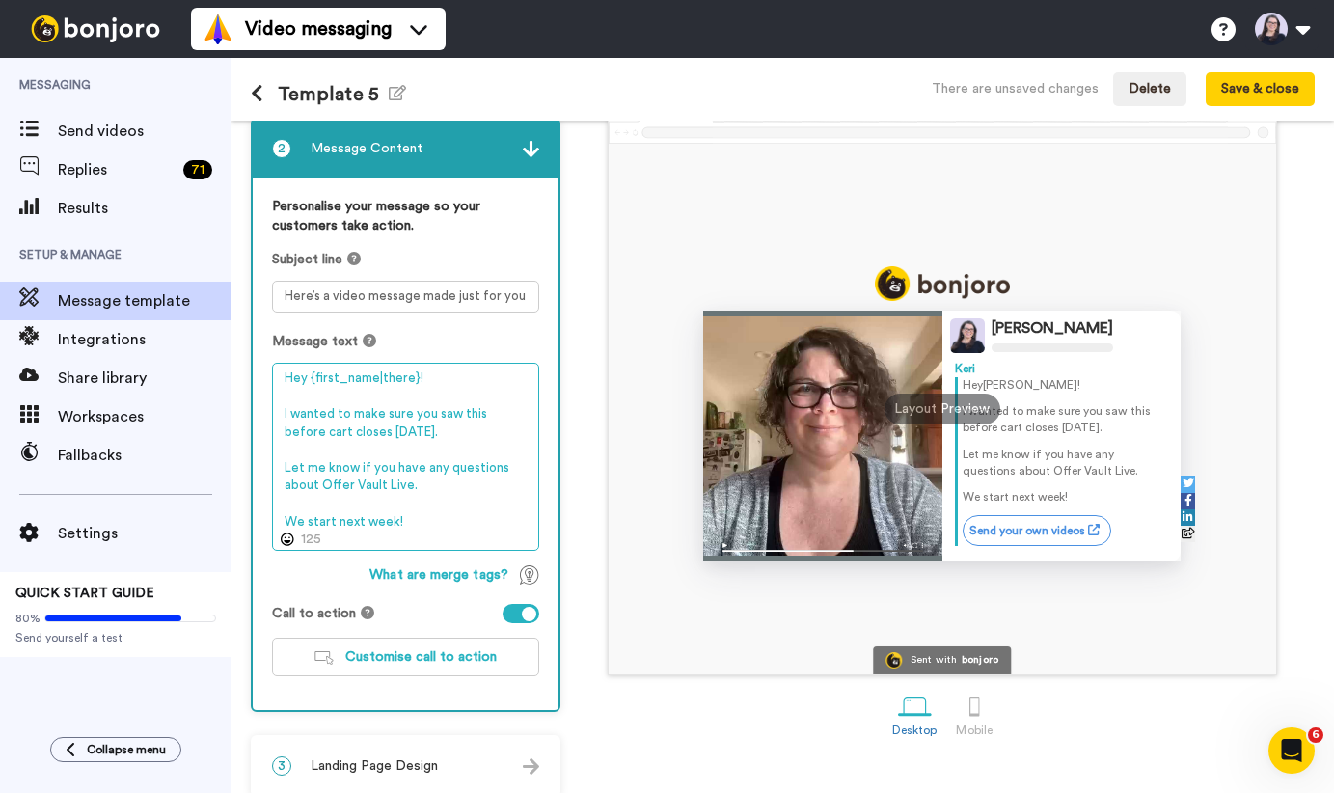
scroll to position [121, 0]
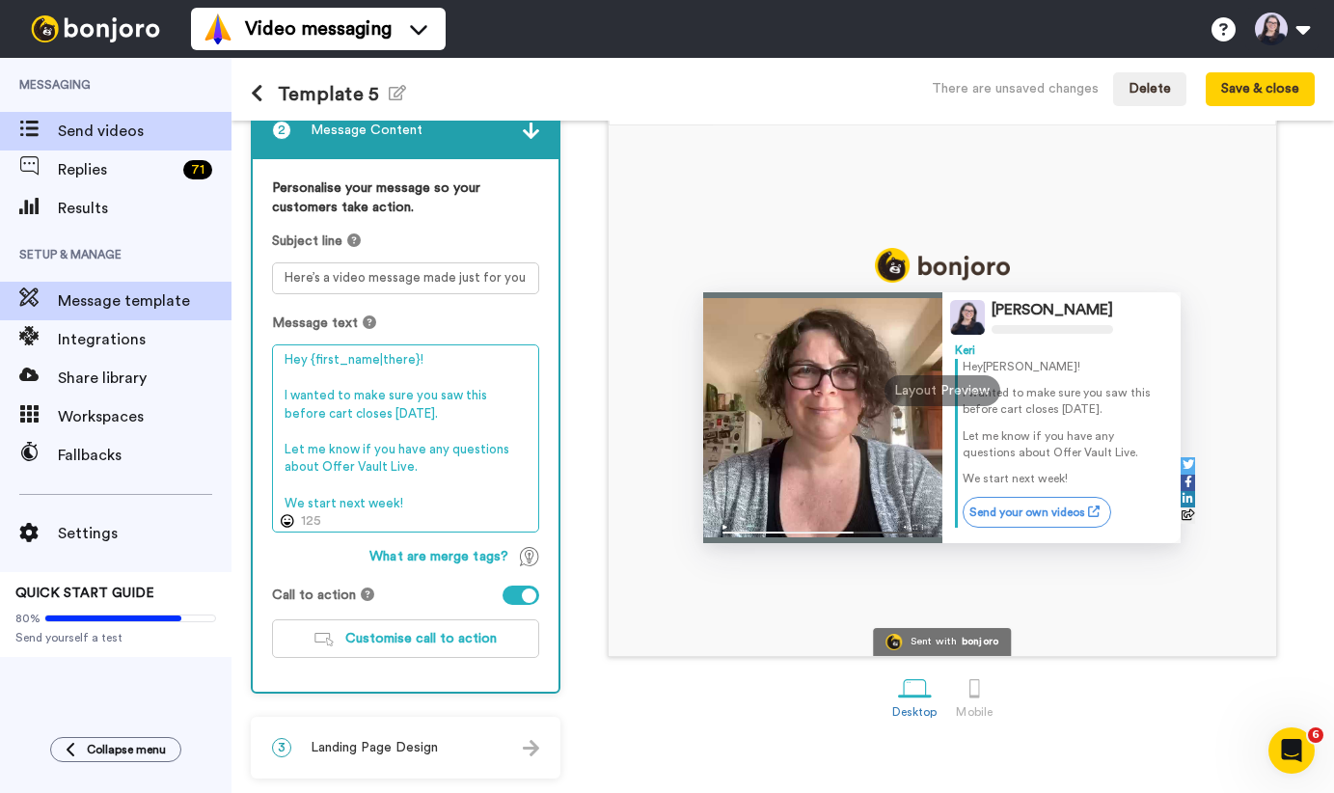
type textarea "Hey {first_name|there}! I wanted to make sure you saw this before cart closes o…"
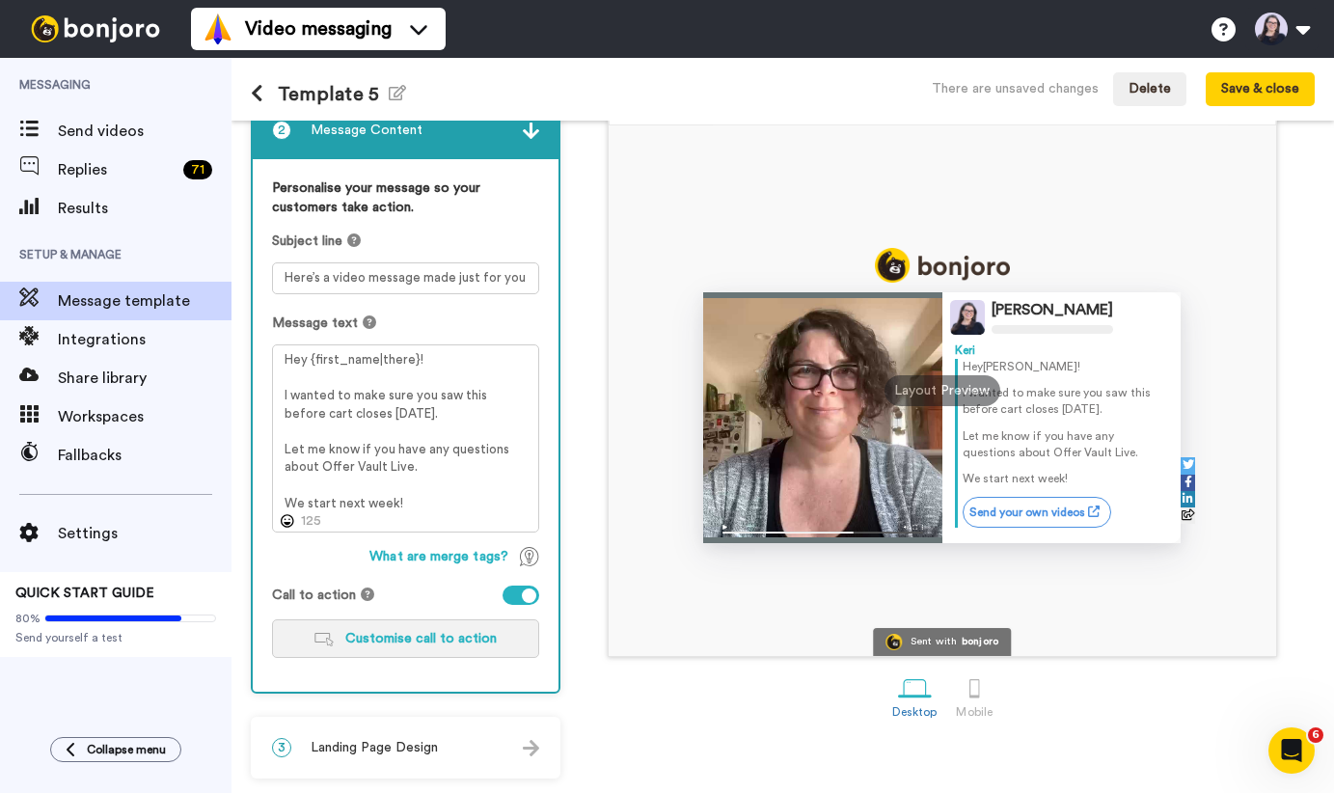
click at [423, 638] on span "Customise call to action" at bounding box center [420, 639] width 151 height 14
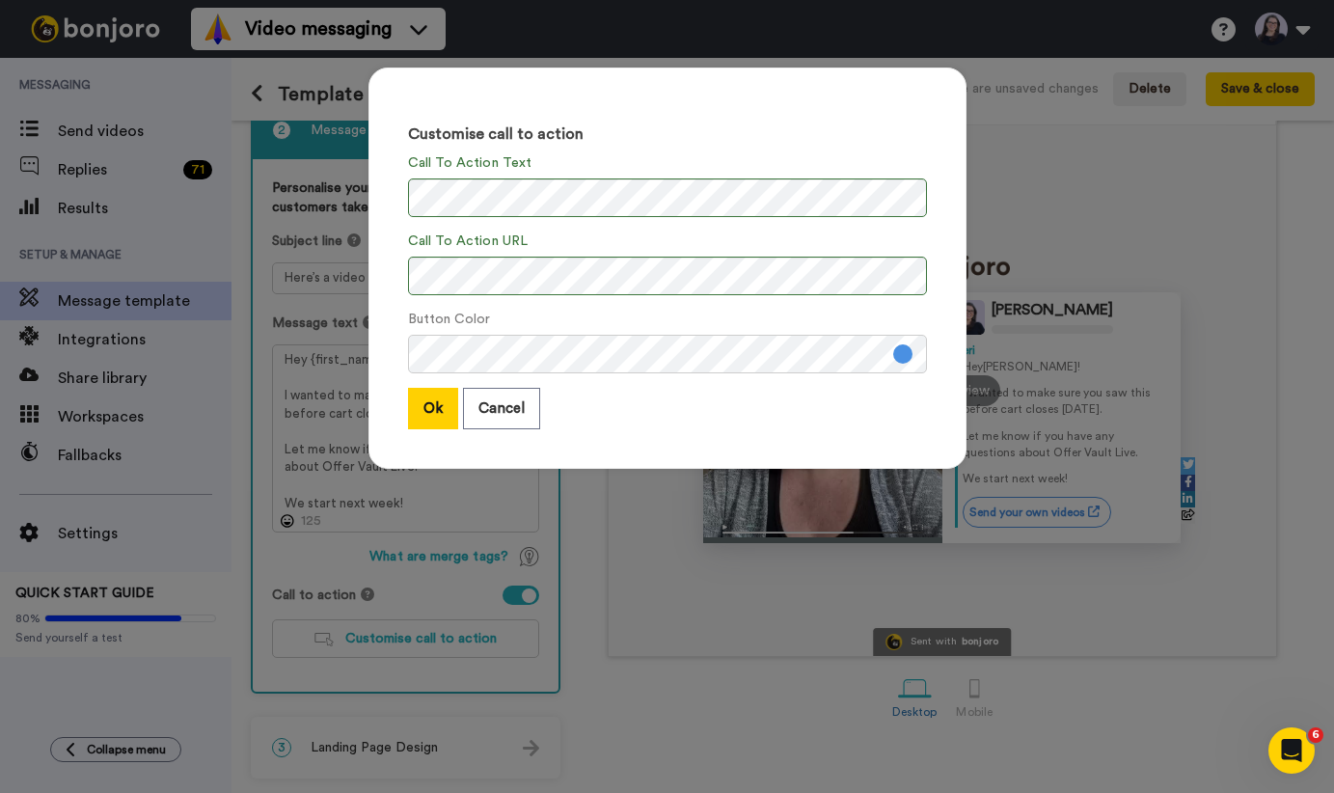
click at [904, 356] on button at bounding box center [902, 353] width 19 height 19
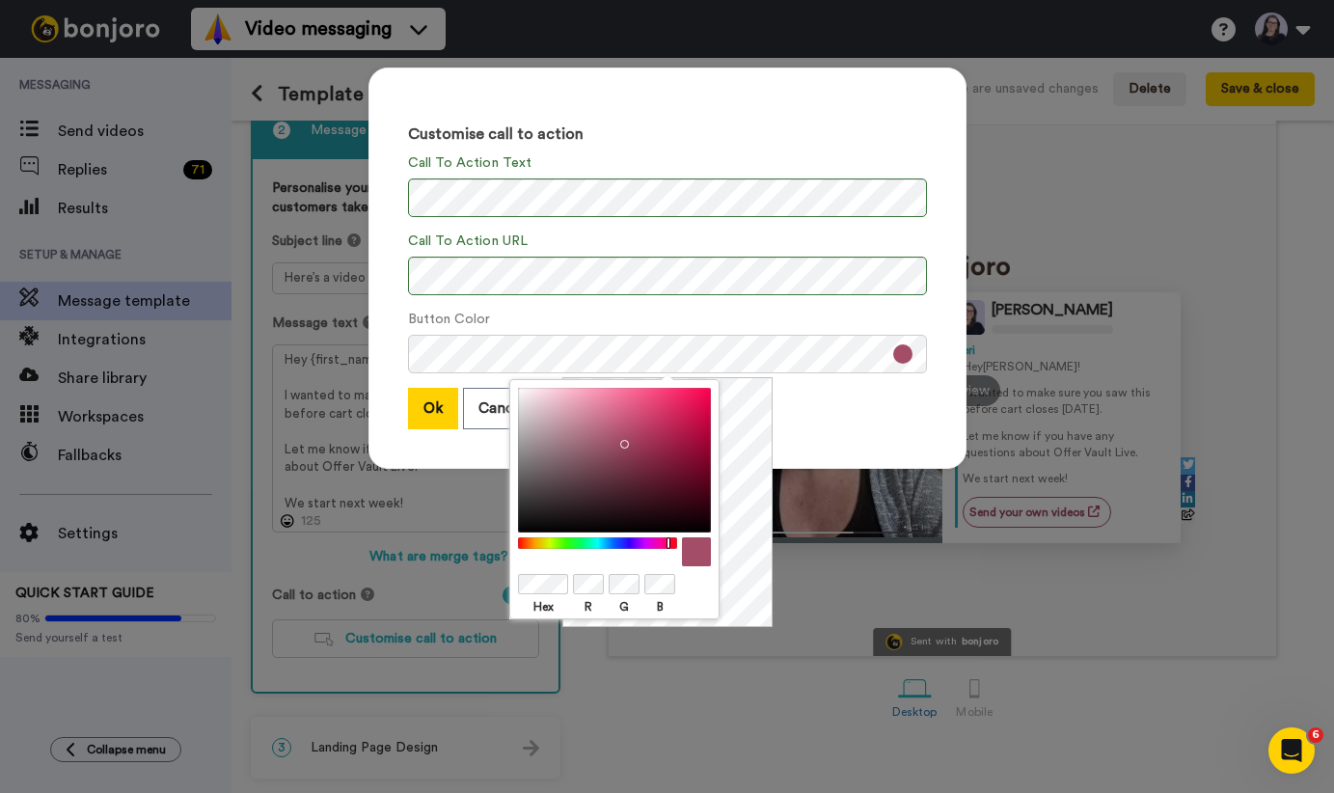
click at [877, 418] on div "Ok Cancel" at bounding box center [667, 408] width 519 height 41
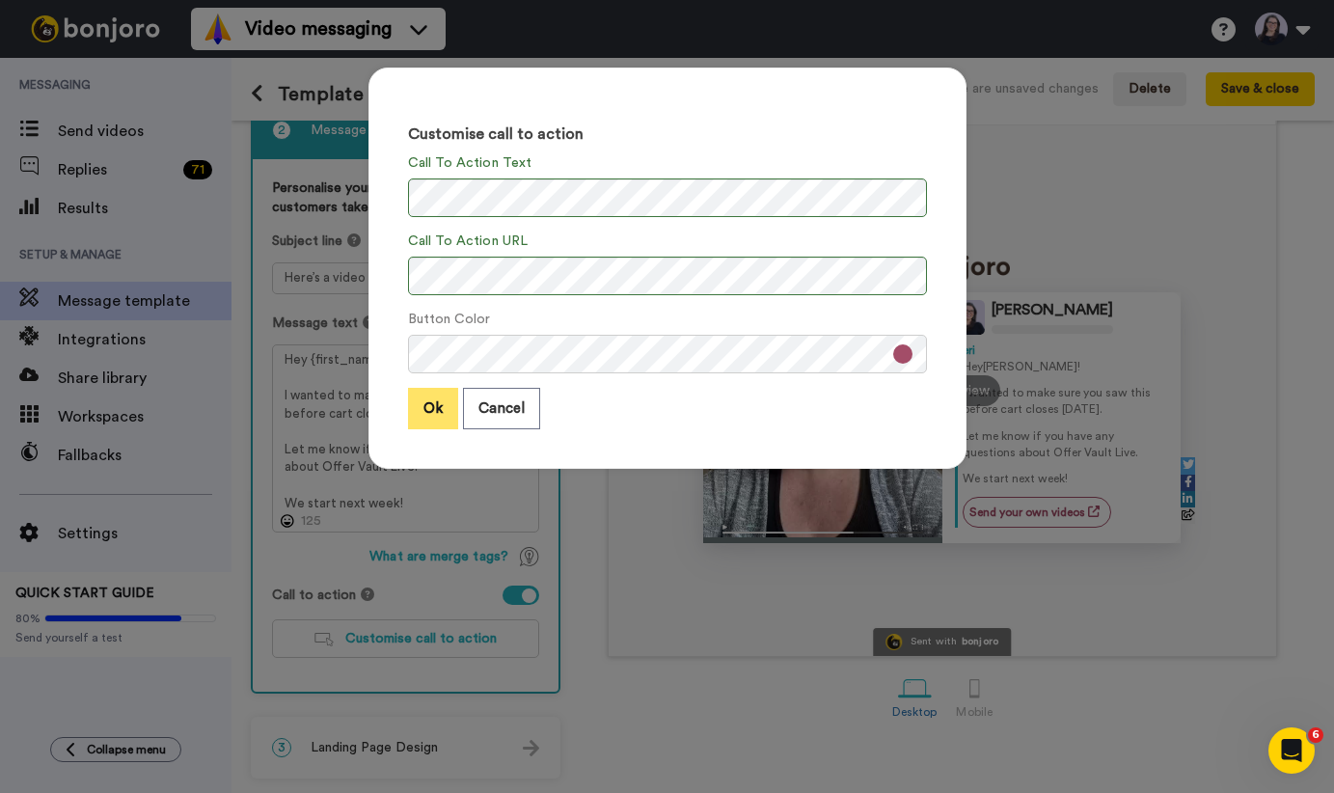
click at [432, 403] on button "Ok" at bounding box center [433, 408] width 50 height 41
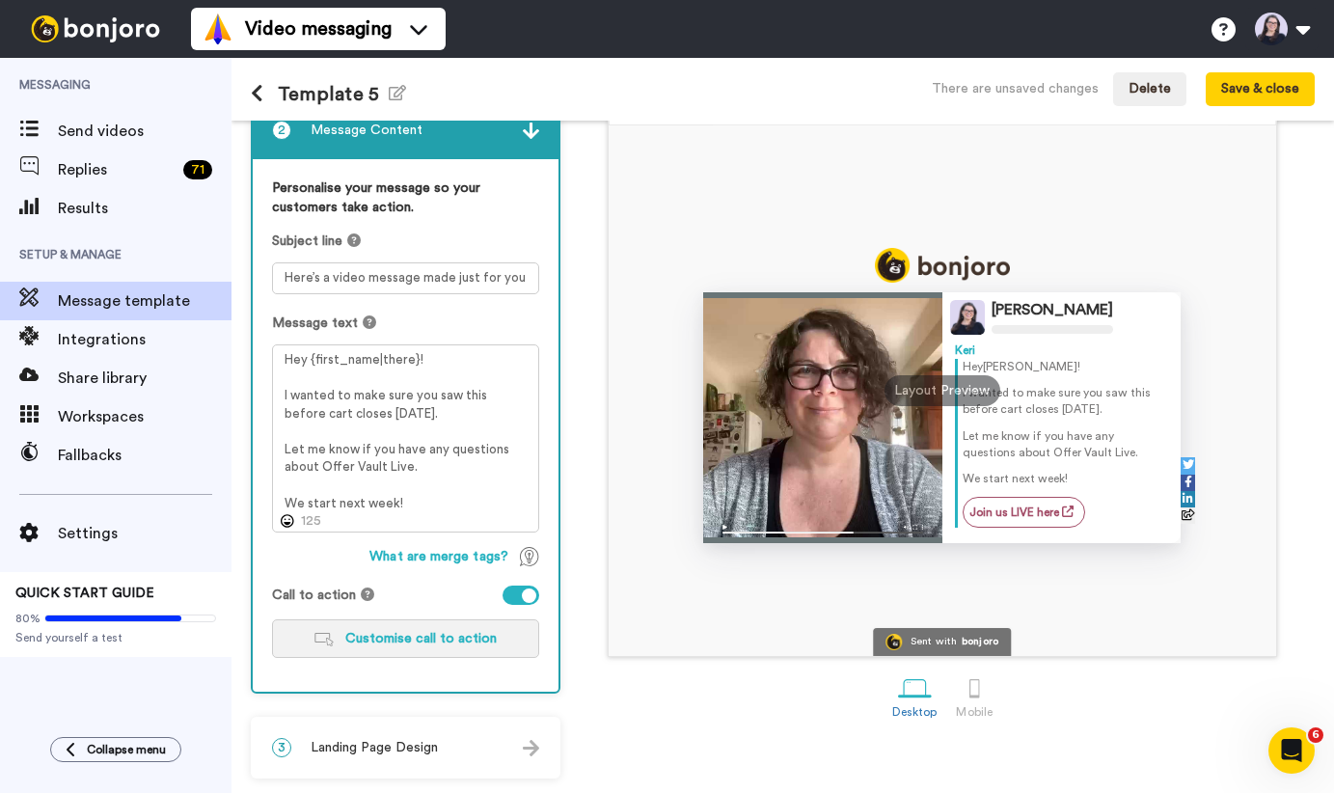
scroll to position [0, 0]
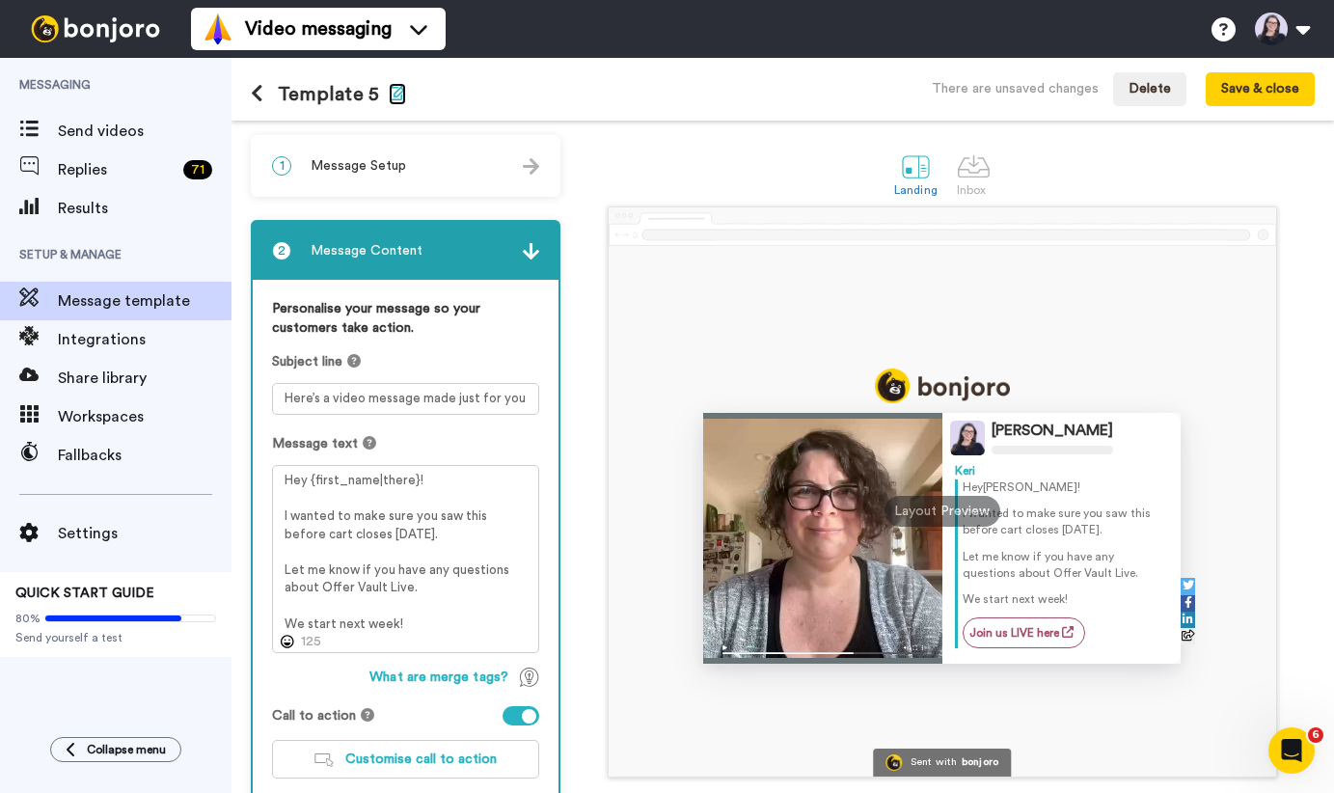
click at [394, 95] on icon "button" at bounding box center [397, 92] width 17 height 15
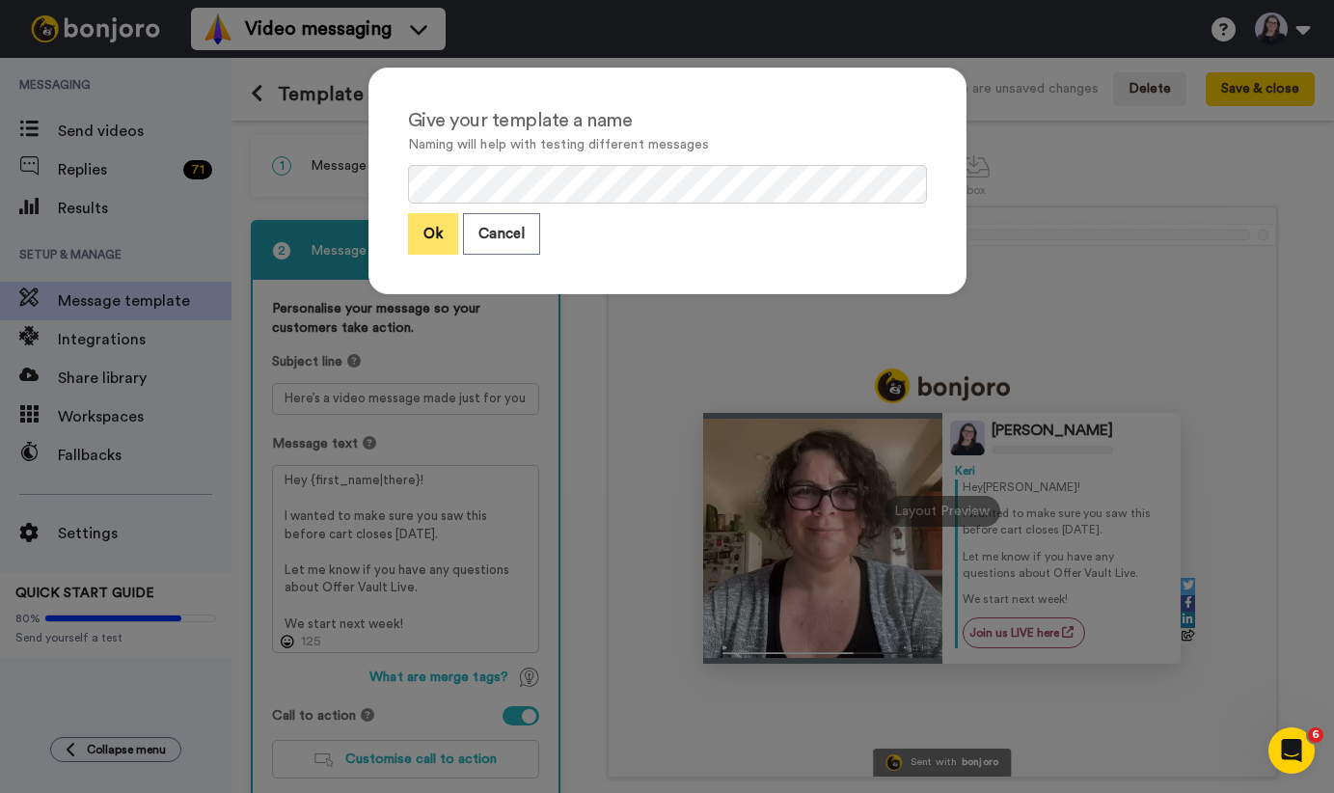
click at [431, 239] on button "Ok" at bounding box center [433, 233] width 50 height 41
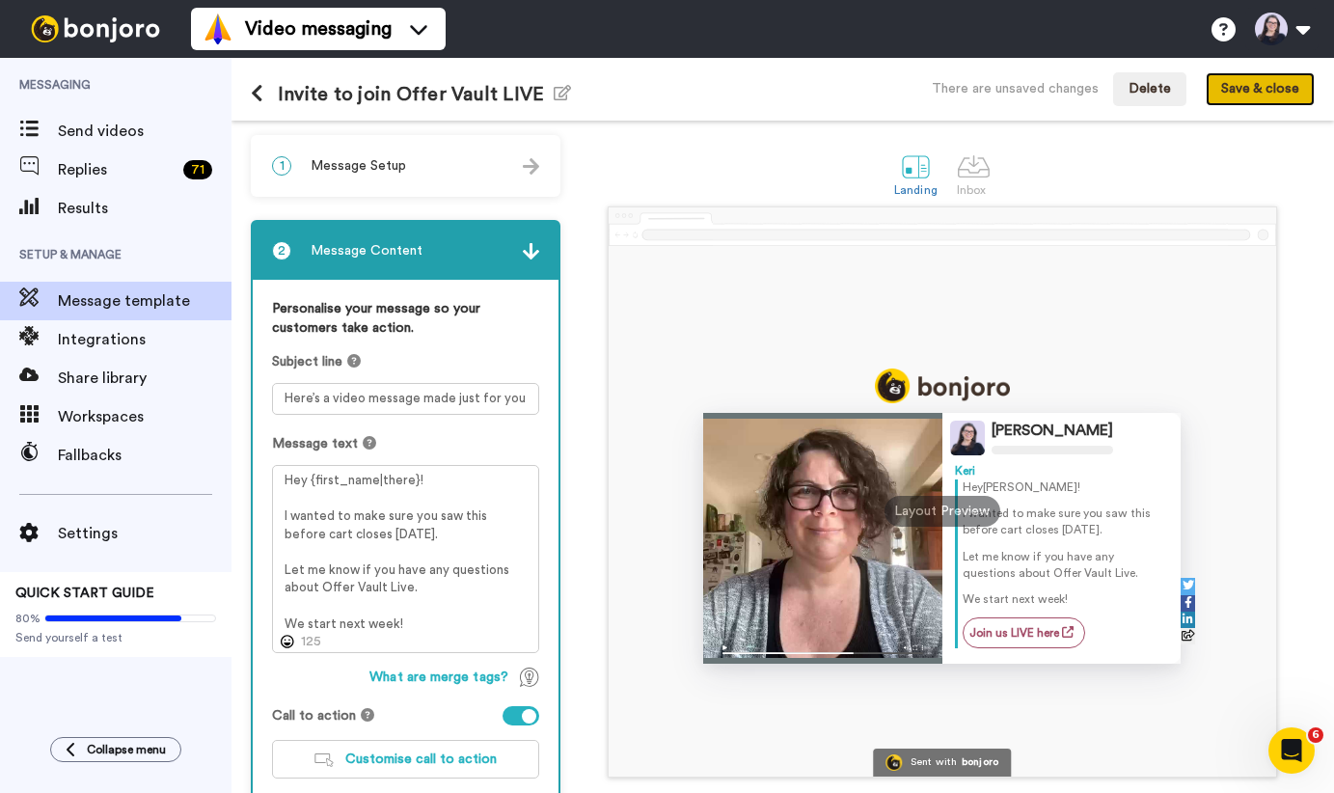
click at [1232, 96] on button "Save & close" at bounding box center [1259, 89] width 109 height 35
